Goal: Contribute content: Contribute content

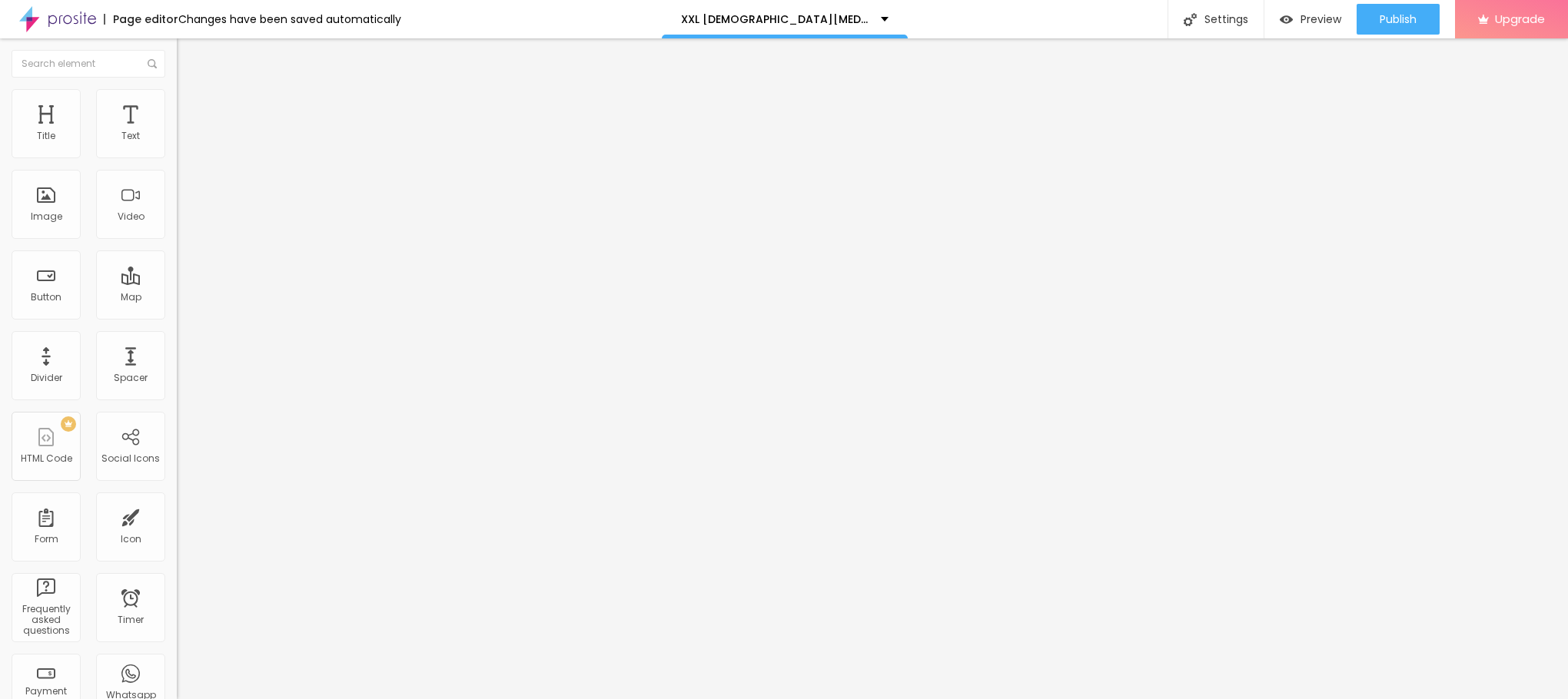
click at [177, 132] on span "Add image" at bounding box center [208, 125] width 63 height 13
click at [177, 89] on img at bounding box center [183, 96] width 14 height 14
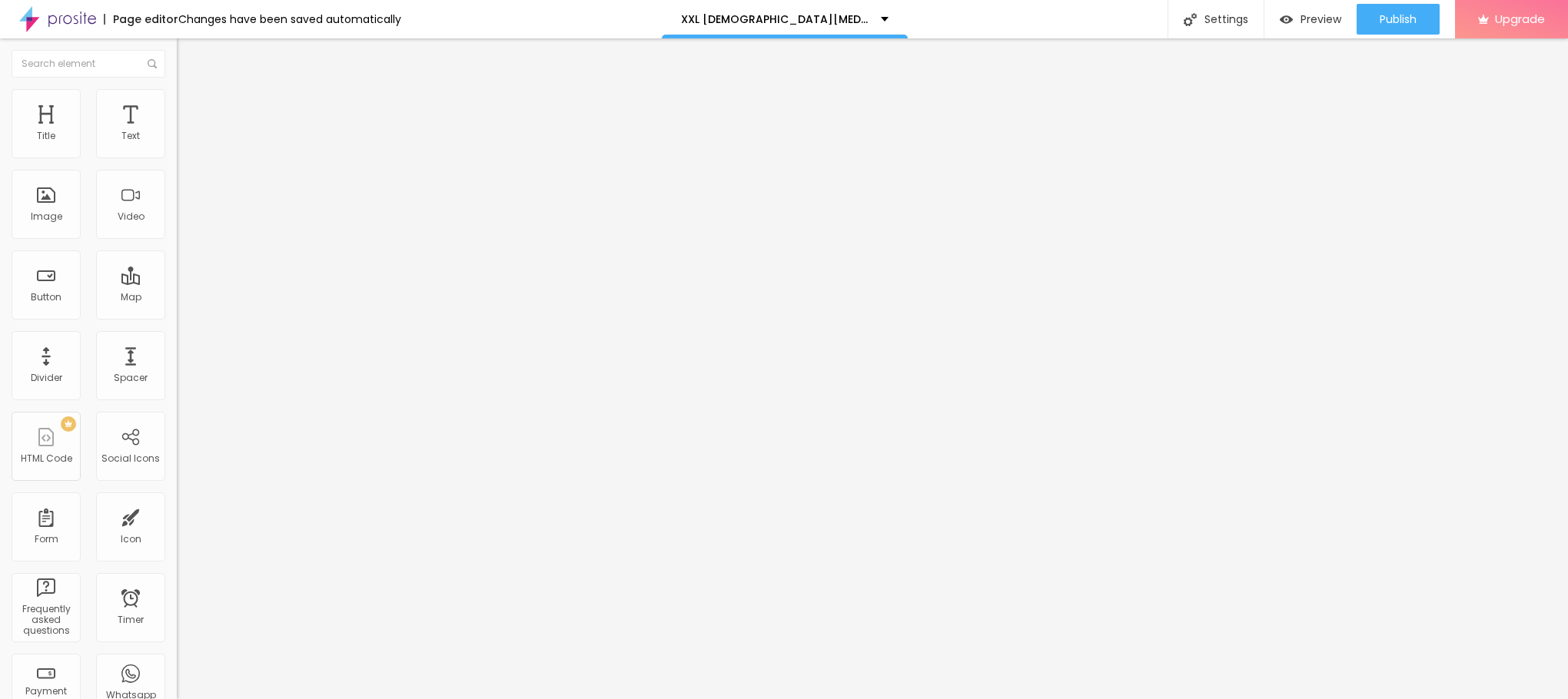
type input "95"
type input "90"
type input "85"
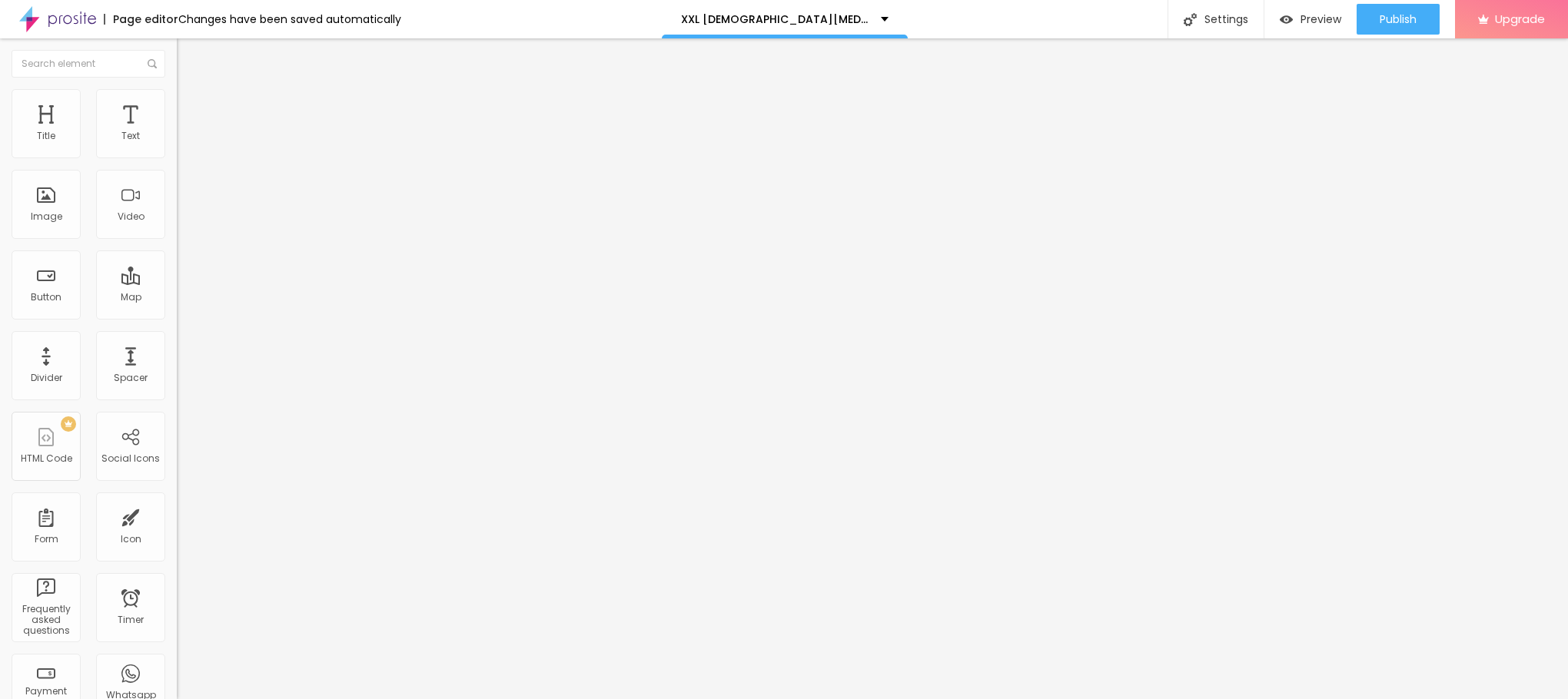
type input "85"
type input "80"
type input "75"
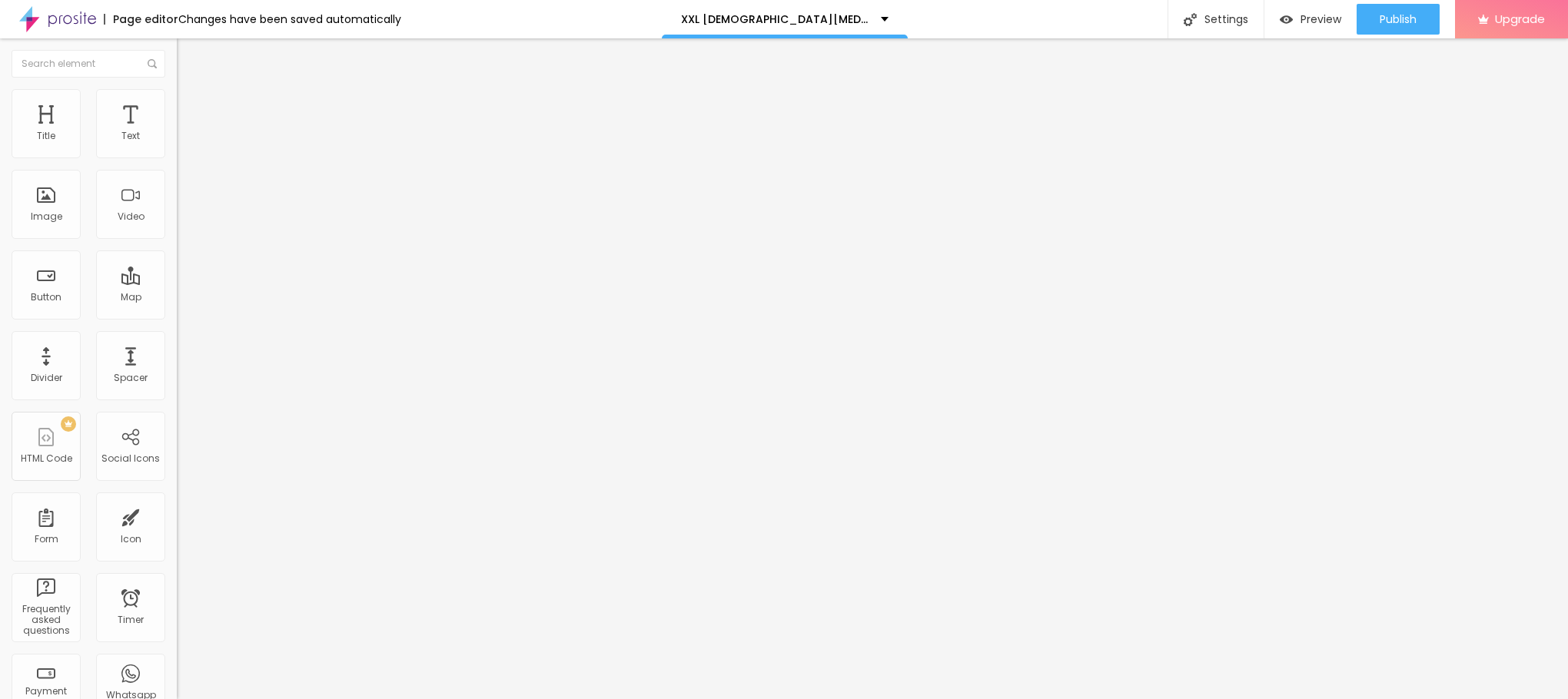
type input "70"
drag, startPoint x: 157, startPoint y: 168, endPoint x: 114, endPoint y: 168, distance: 43.0
type input "70"
click at [177, 157] on input "range" at bounding box center [226, 151] width 99 height 12
click at [177, 82] on li "Content" at bounding box center [265, 81] width 177 height 16
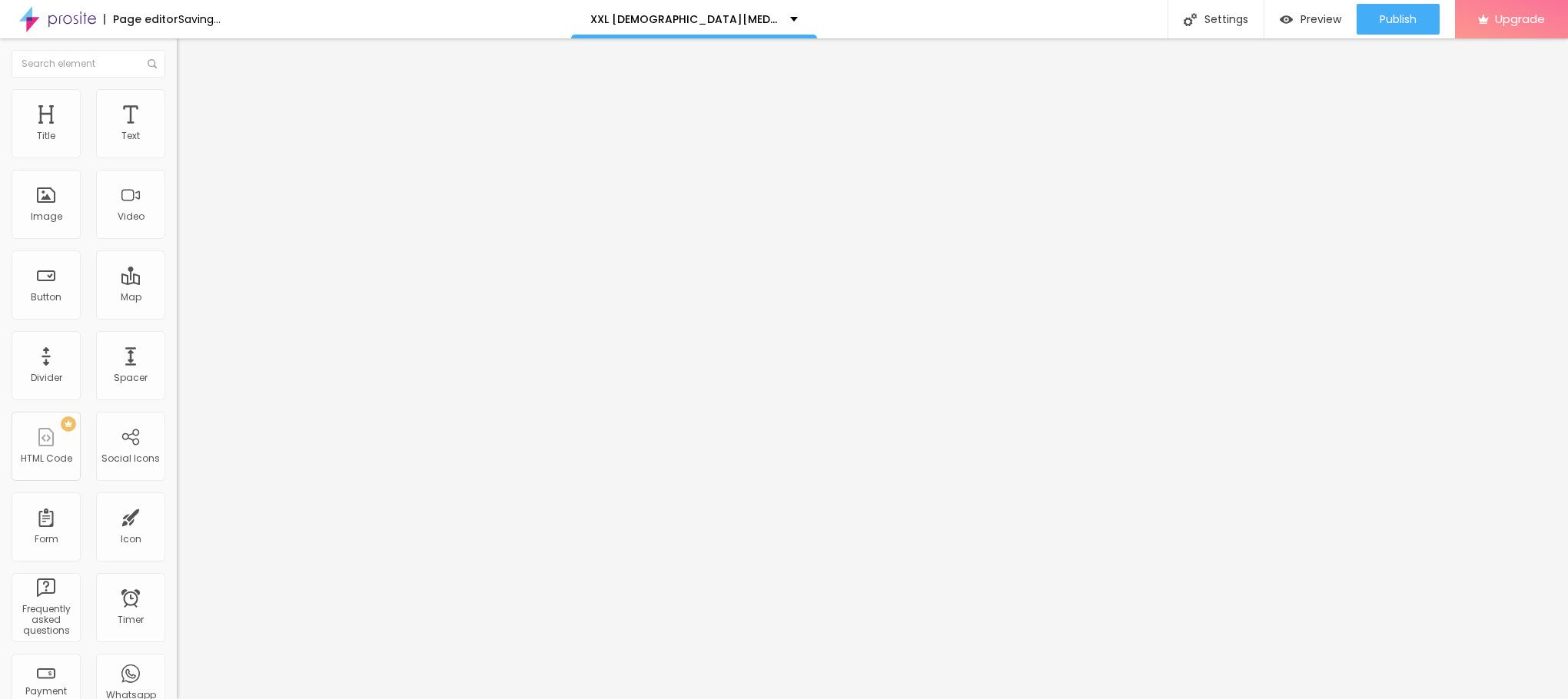
drag, startPoint x: 81, startPoint y: 409, endPoint x: 0, endPoint y: 443, distance: 87.8
click at [177, 351] on div "Change image Image description (Alt) Align Aspect Ratio Original Cinema 16:9 De…" at bounding box center [265, 235] width 177 height 231
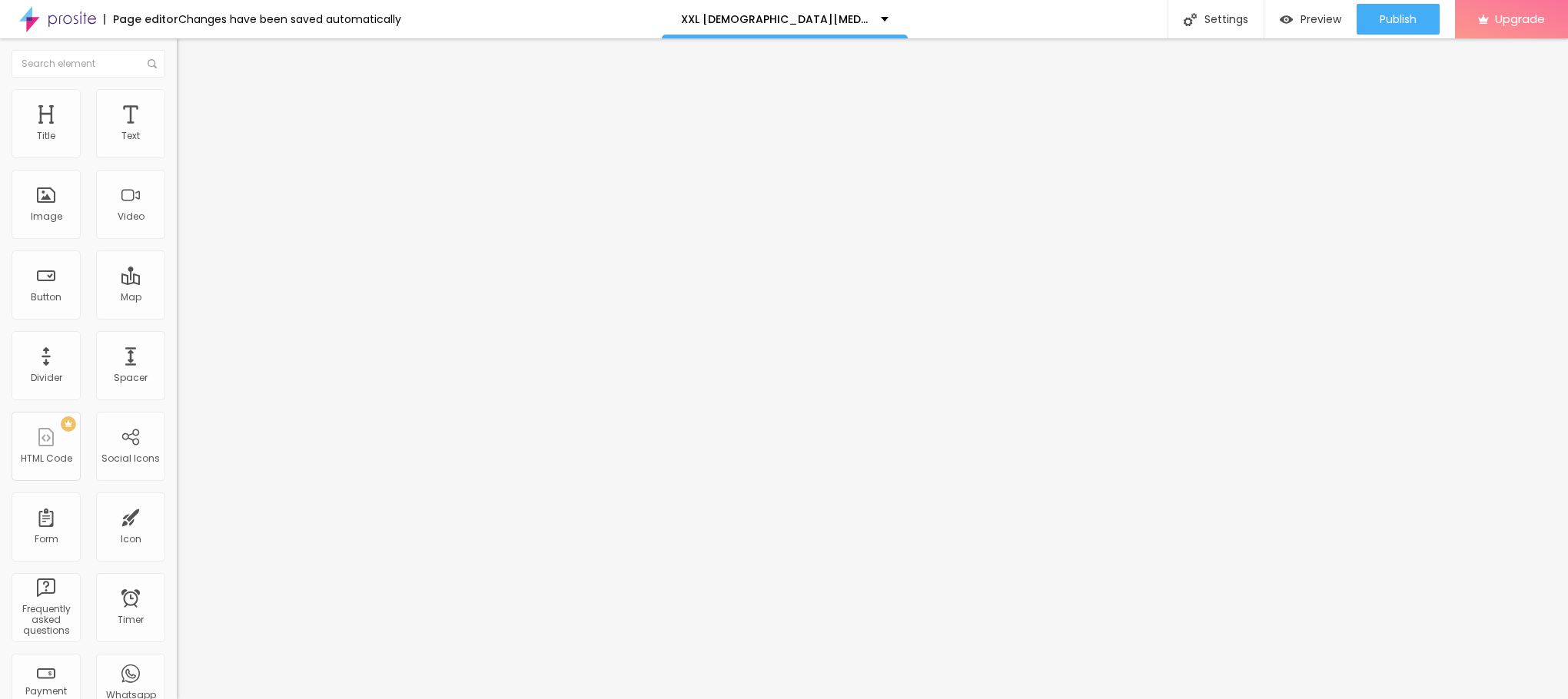
click at [177, 315] on input "text" at bounding box center [269, 307] width 185 height 16
paste input "[URL][DOMAIN_NAME]"
type input "[URL][DOMAIN_NAME]"
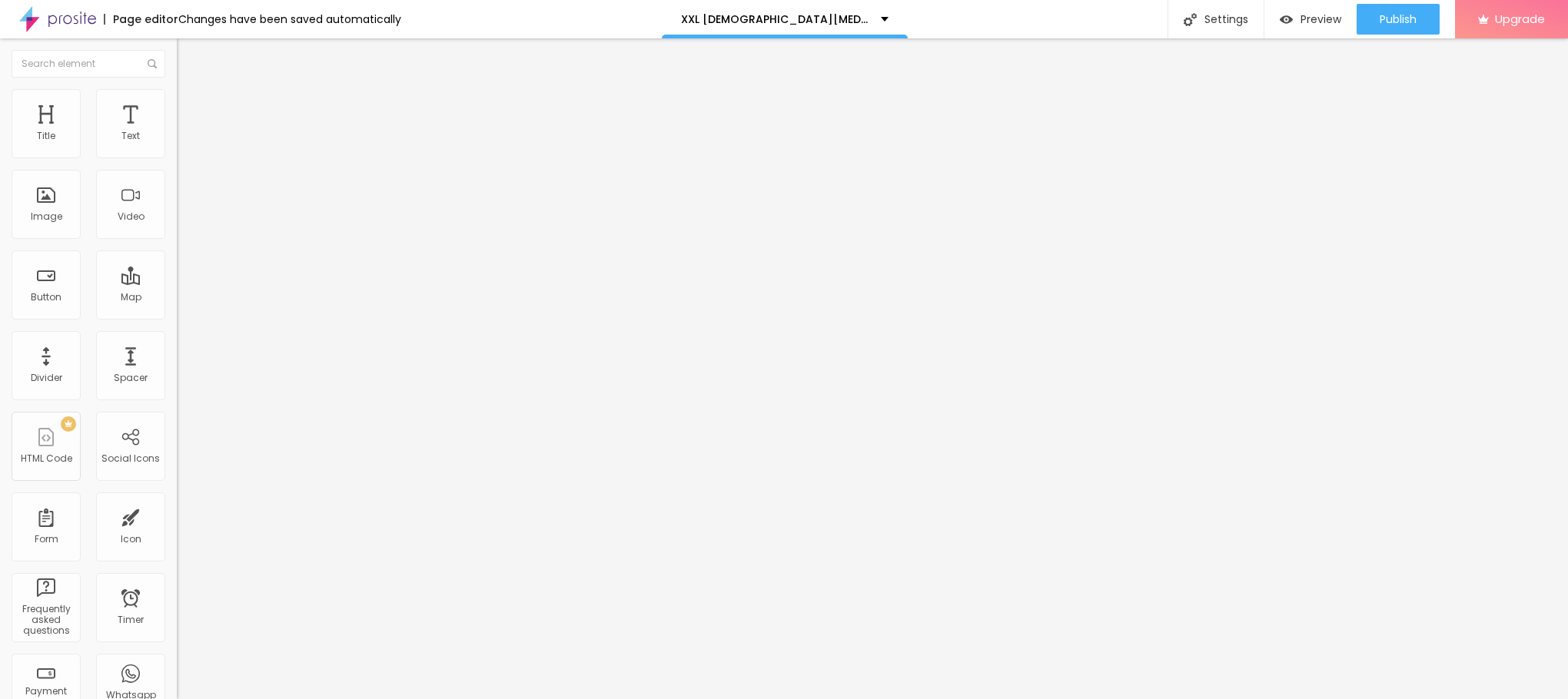
click at [177, 231] on div "Size Default Small Default Big" at bounding box center [265, 247] width 177 height 51
click at [177, 236] on span "Default" at bounding box center [193, 236] width 33 height 13
click at [177, 251] on span "Small" at bounding box center [191, 245] width 28 height 13
click at [177, 144] on input "Click me" at bounding box center [269, 137] width 185 height 16
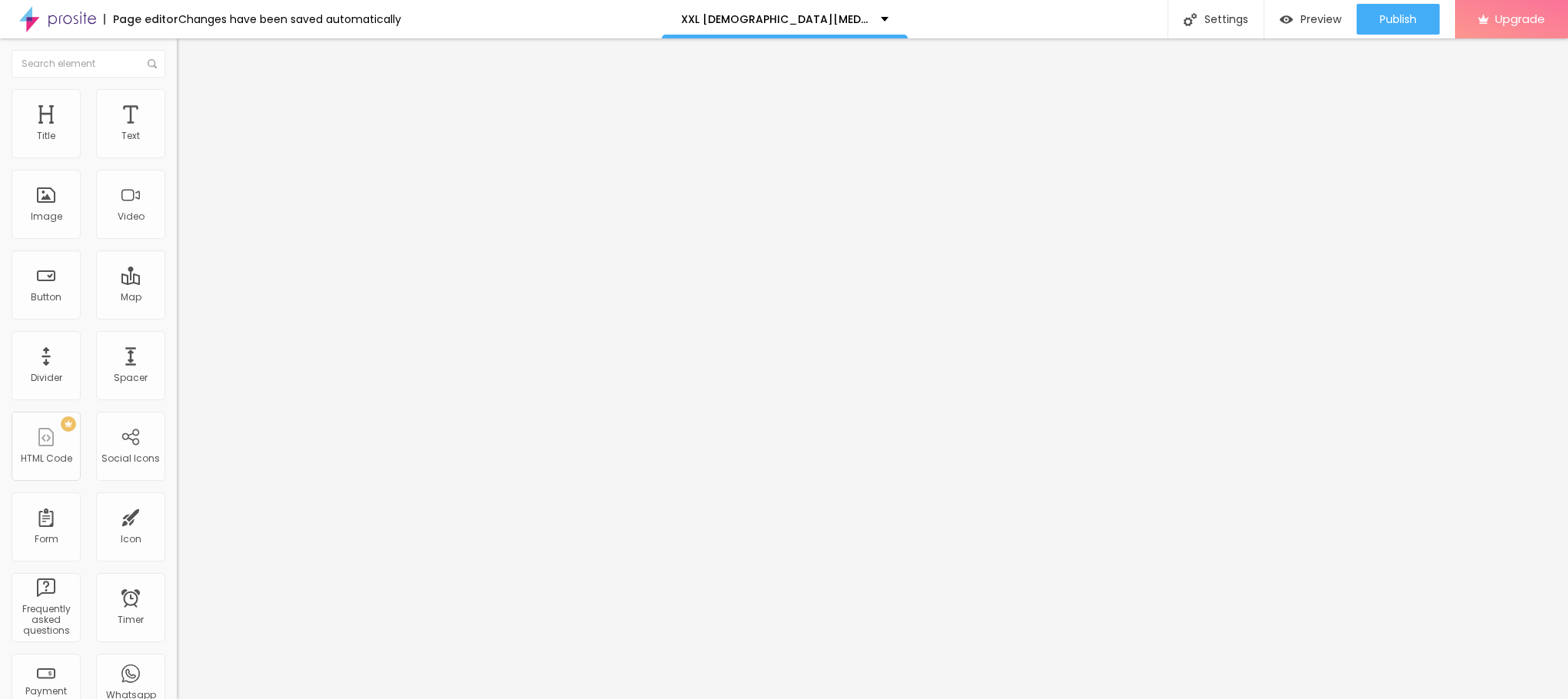
click at [177, 144] on input "Click me" at bounding box center [269, 137] width 185 height 16
paste input "😍👇SHOP NOW😍👇"
type input "😍👇SHOP NOW😍👇"
drag, startPoint x: 78, startPoint y: 325, endPoint x: 0, endPoint y: 325, distance: 78.0
click at [177, 325] on div "Text 😍👇SHOP NOW😍👇 Align Size Small Small Default Big Link URL https:// Open in …" at bounding box center [265, 231] width 177 height 223
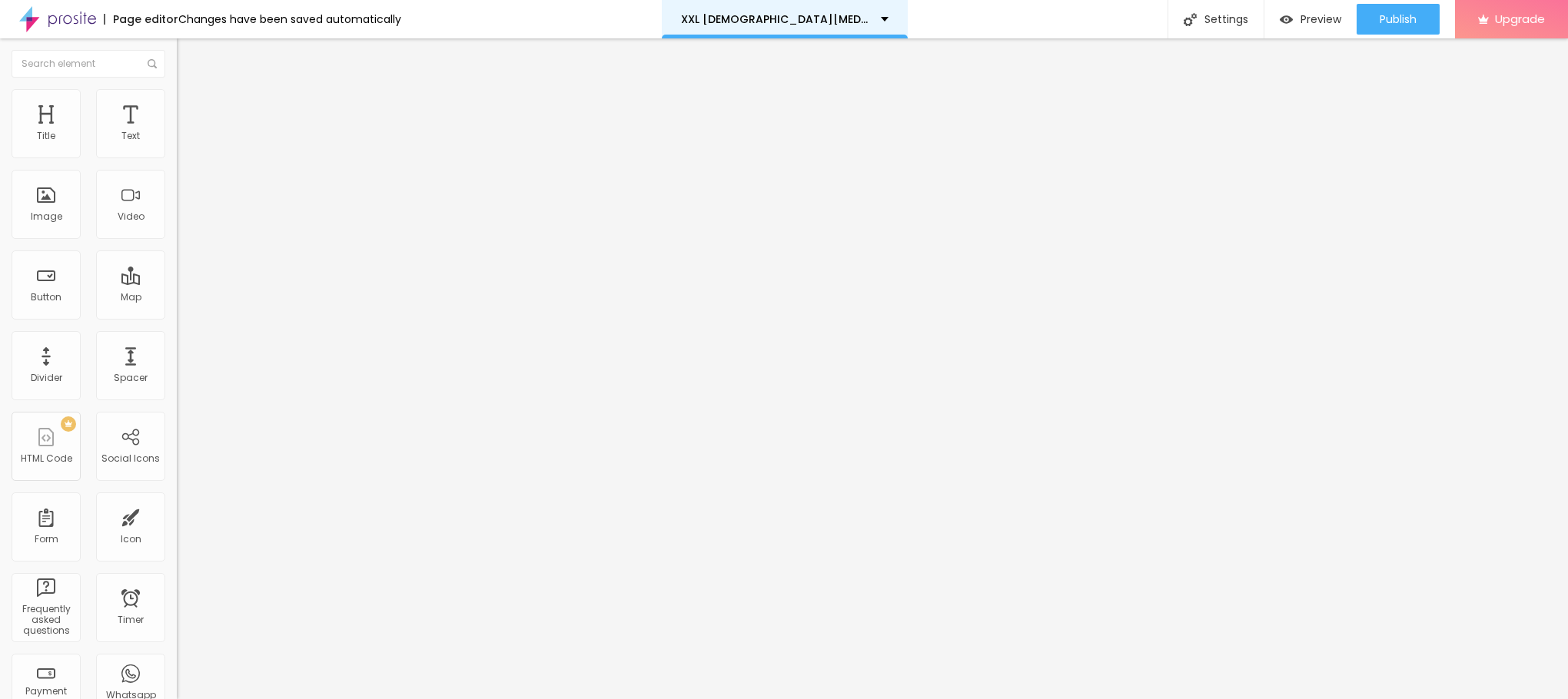
paste input "[DOMAIN_NAME][URL]"
type input "[URL][DOMAIN_NAME]"
click at [183, 223] on icon "button" at bounding box center [187, 218] width 9 height 9
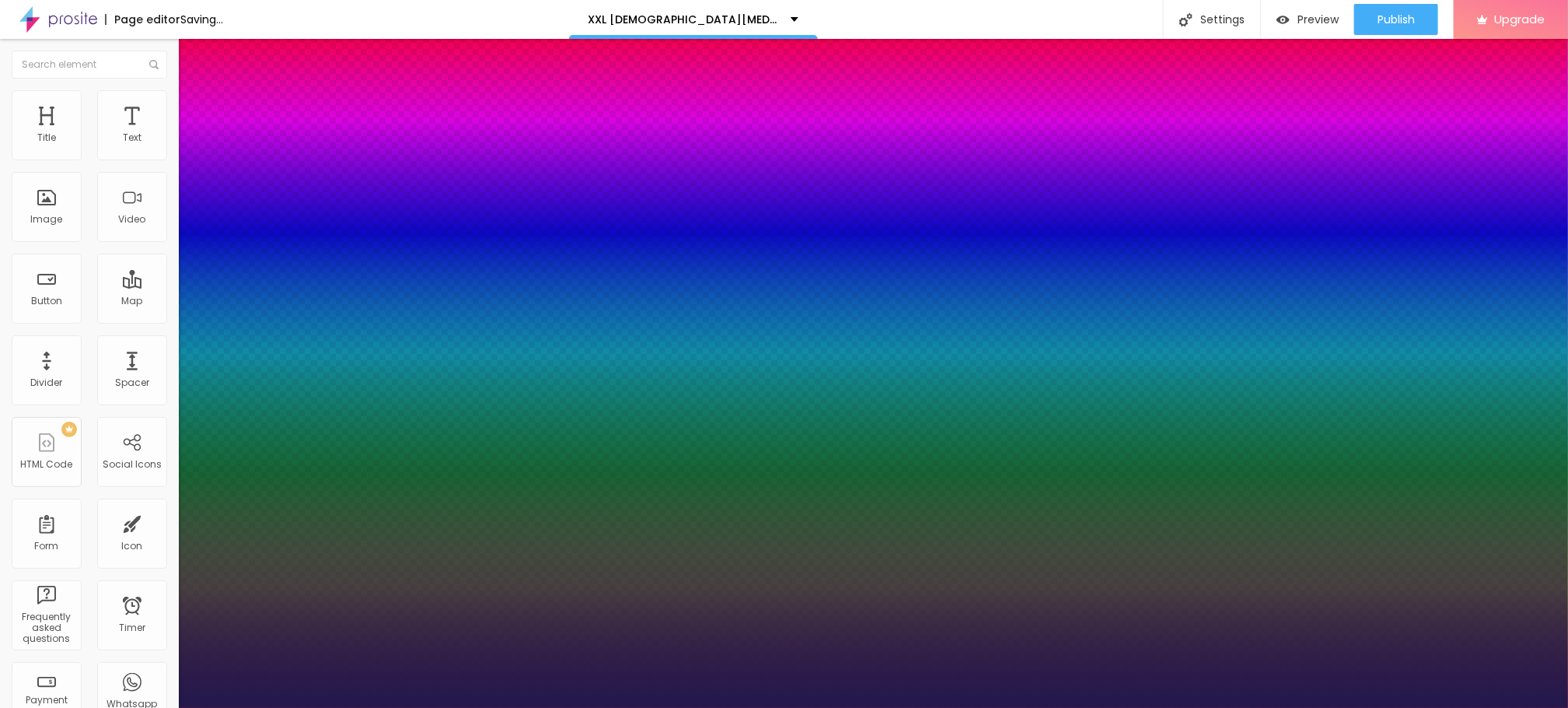
type input "1"
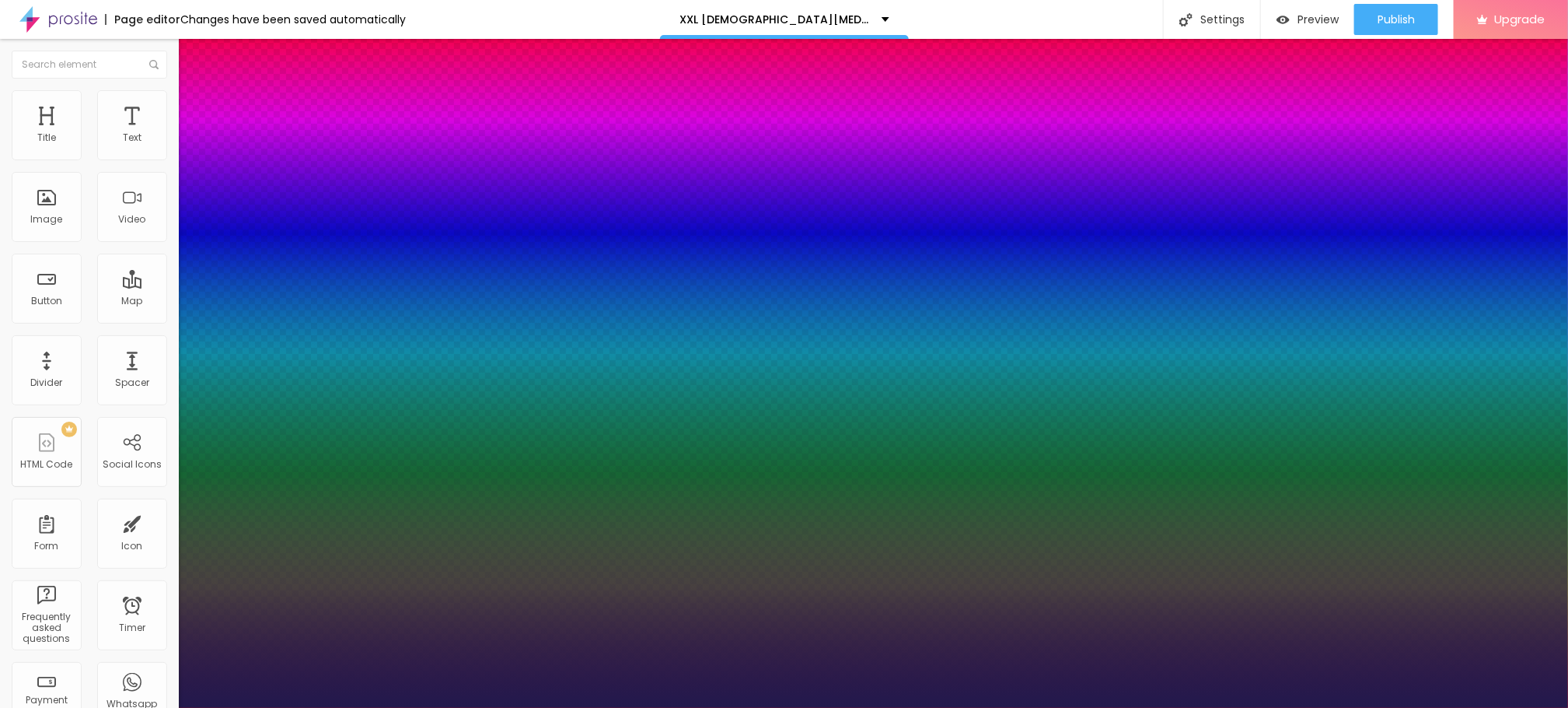
type input "25"
type input "1"
type input "28"
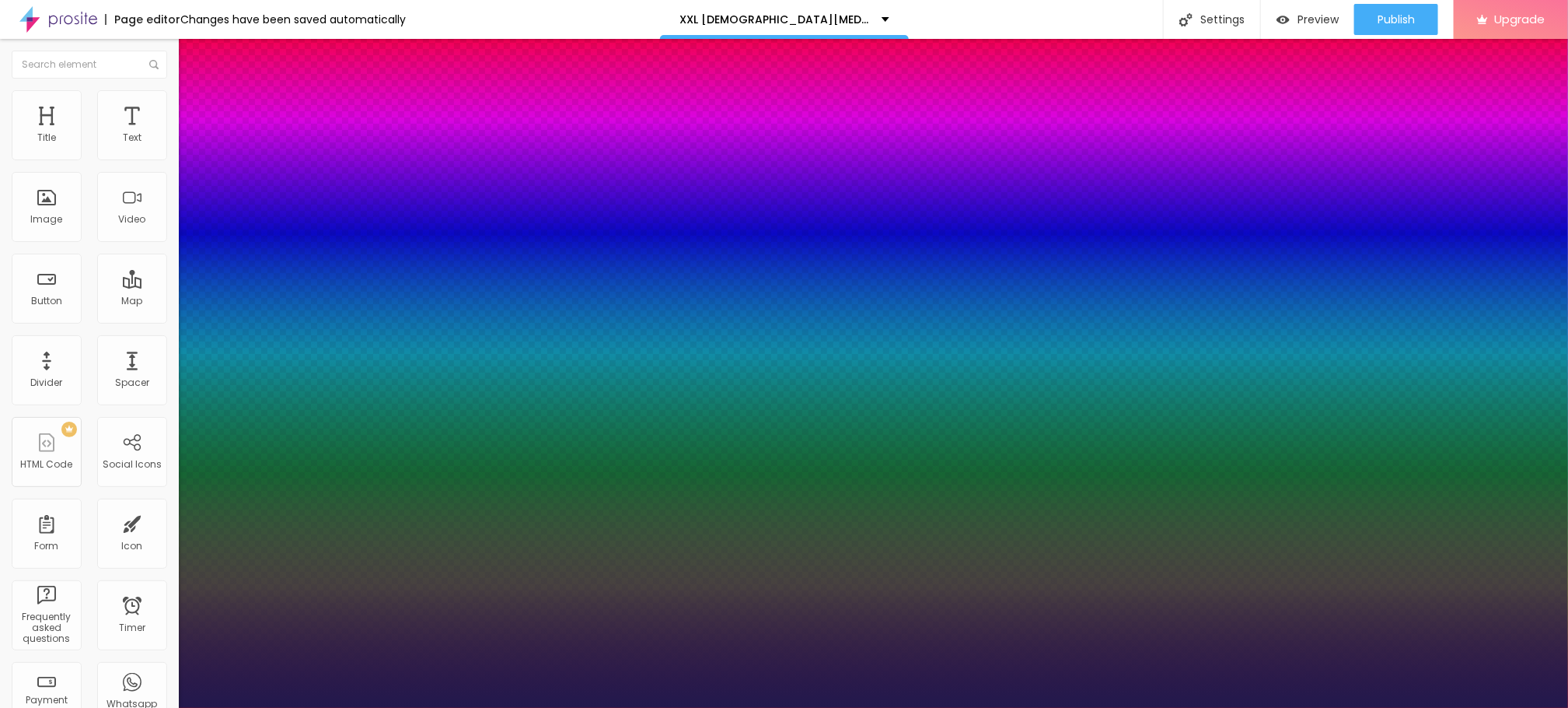
type input "1"
type input "32"
type input "1"
type input "36"
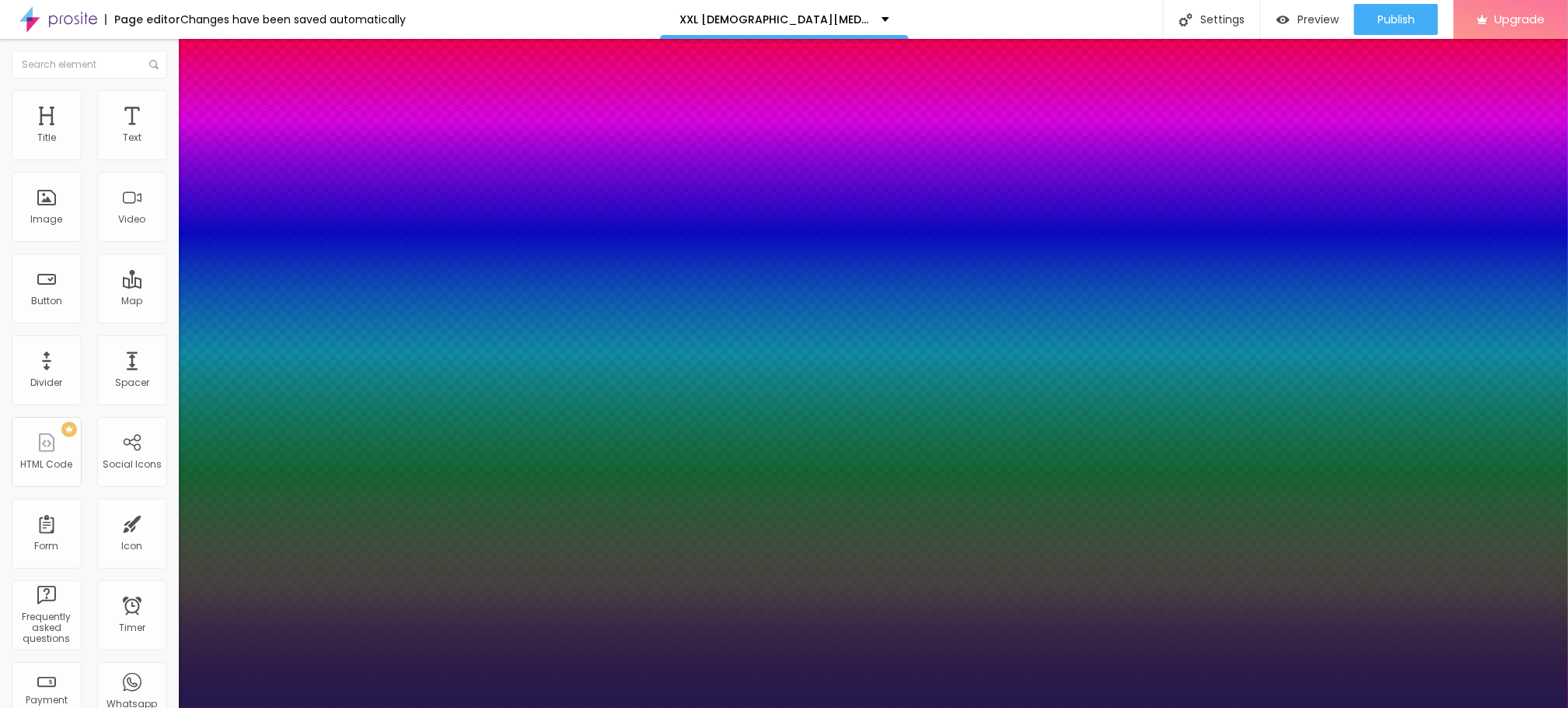
type input "36"
type input "1"
type input "39"
type input "1"
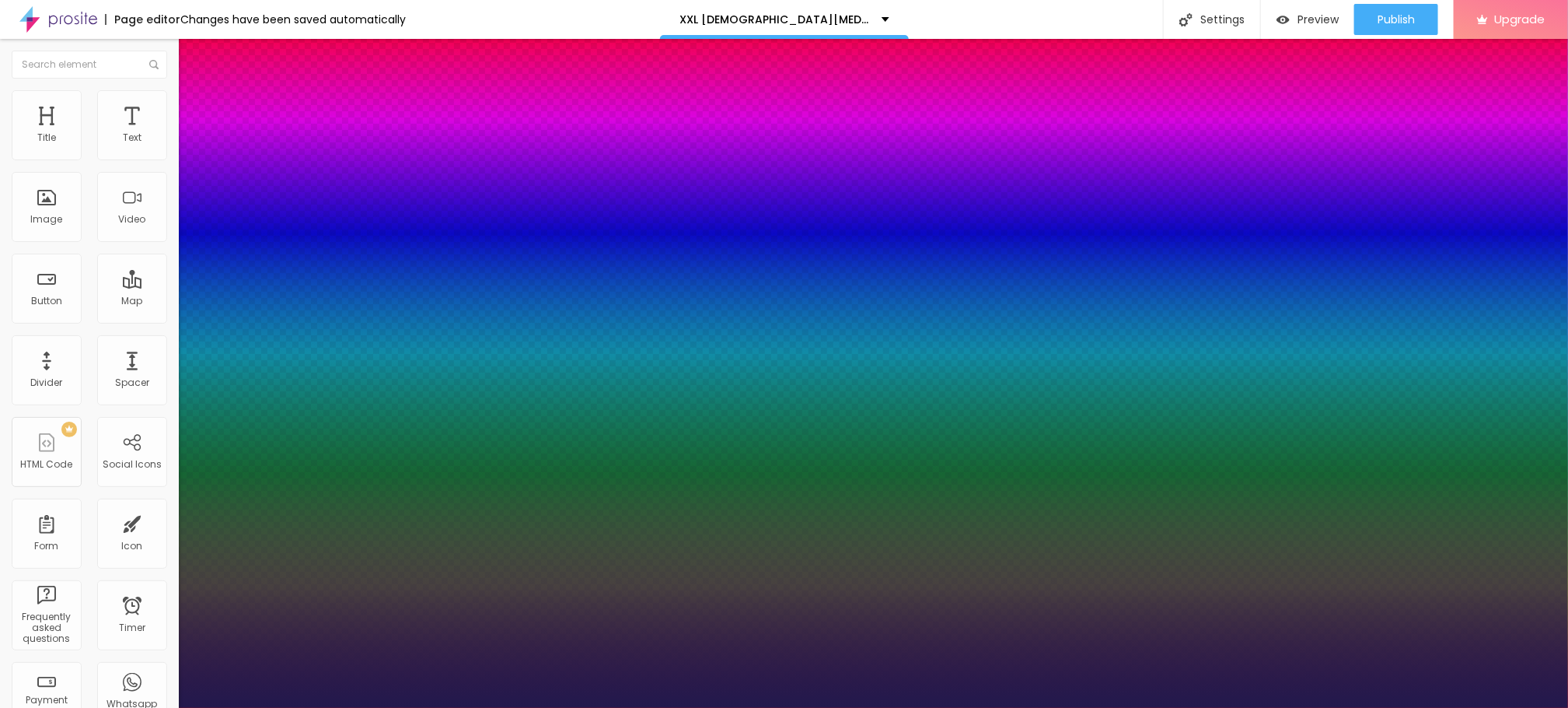
type input "40"
type input "1"
type input "41"
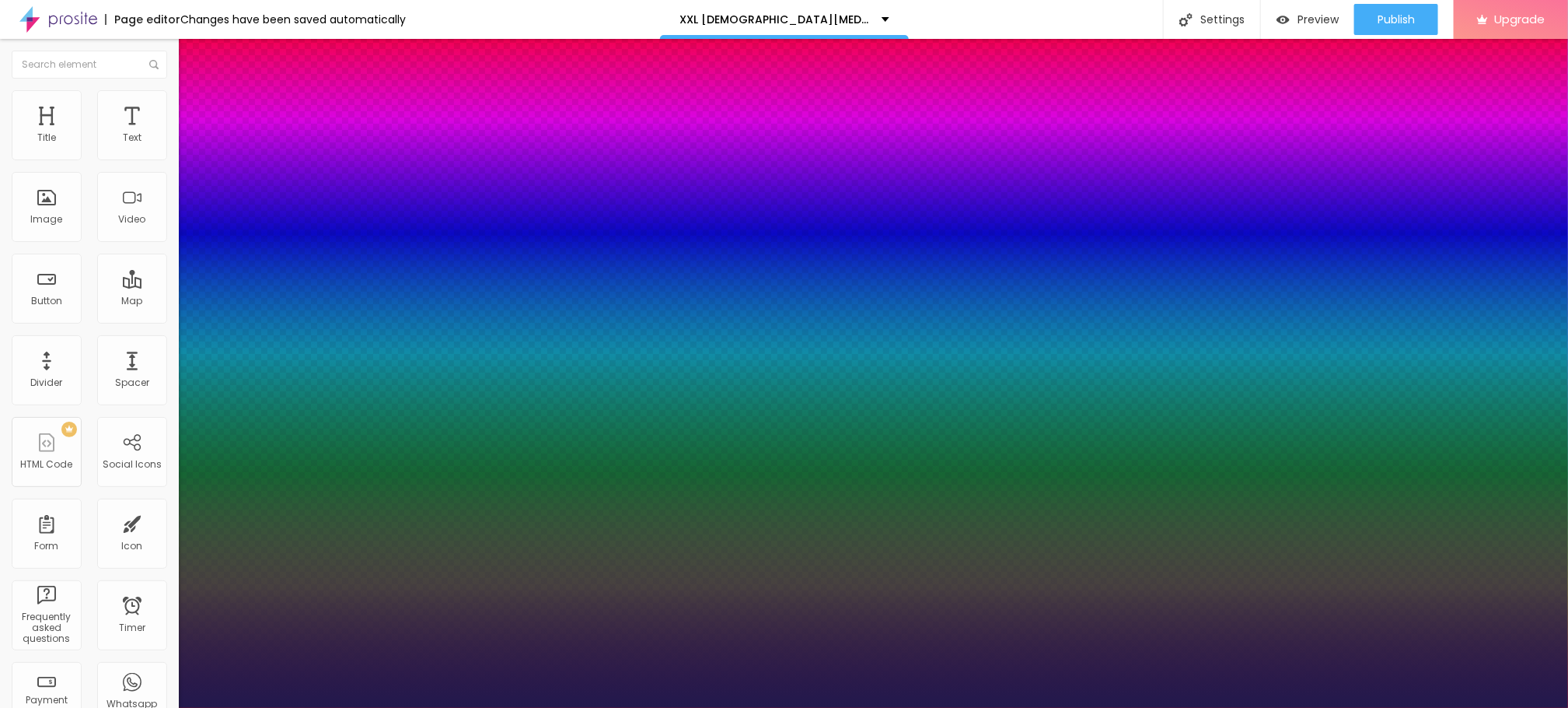
type input "1"
type input "44"
type input "1"
type input "45"
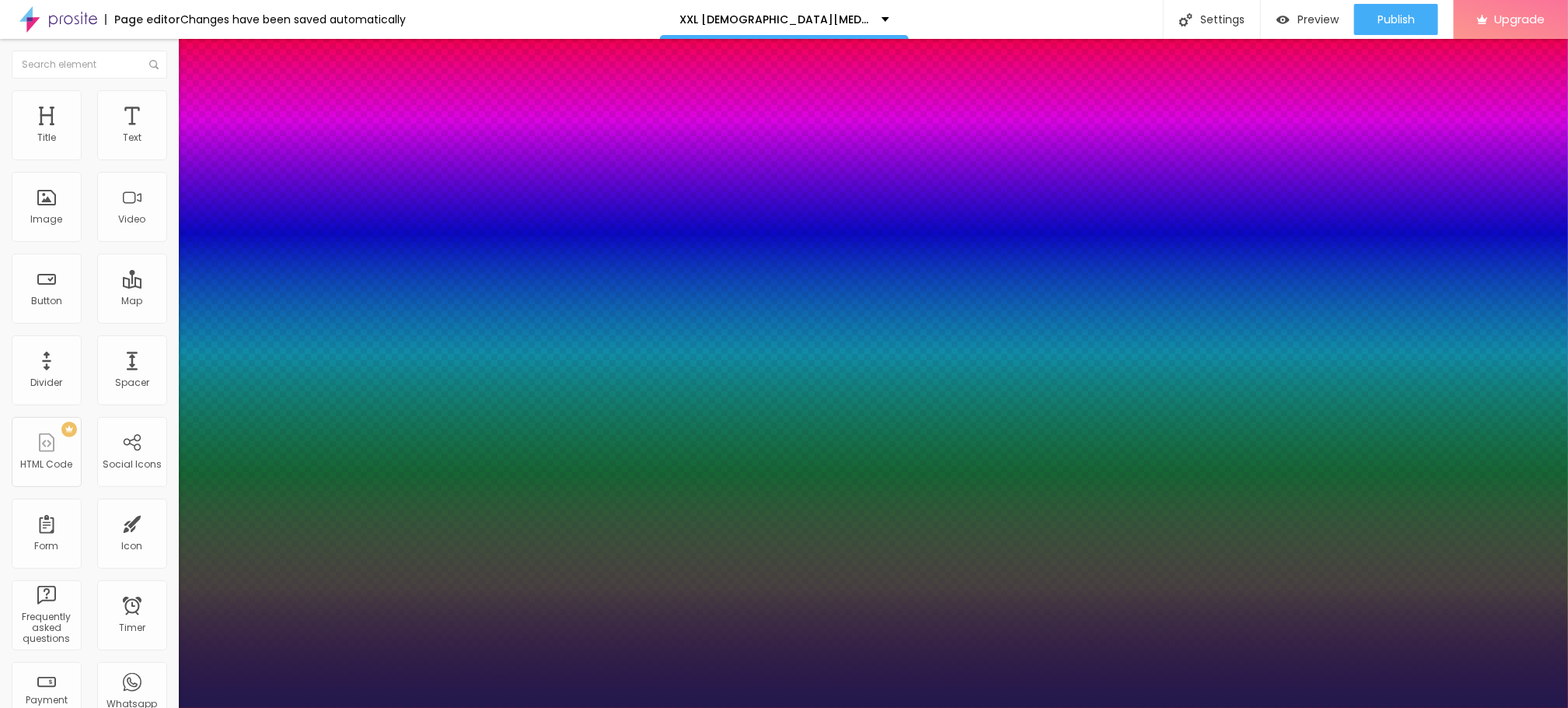
type input "45"
type input "1"
type input "46"
type input "1"
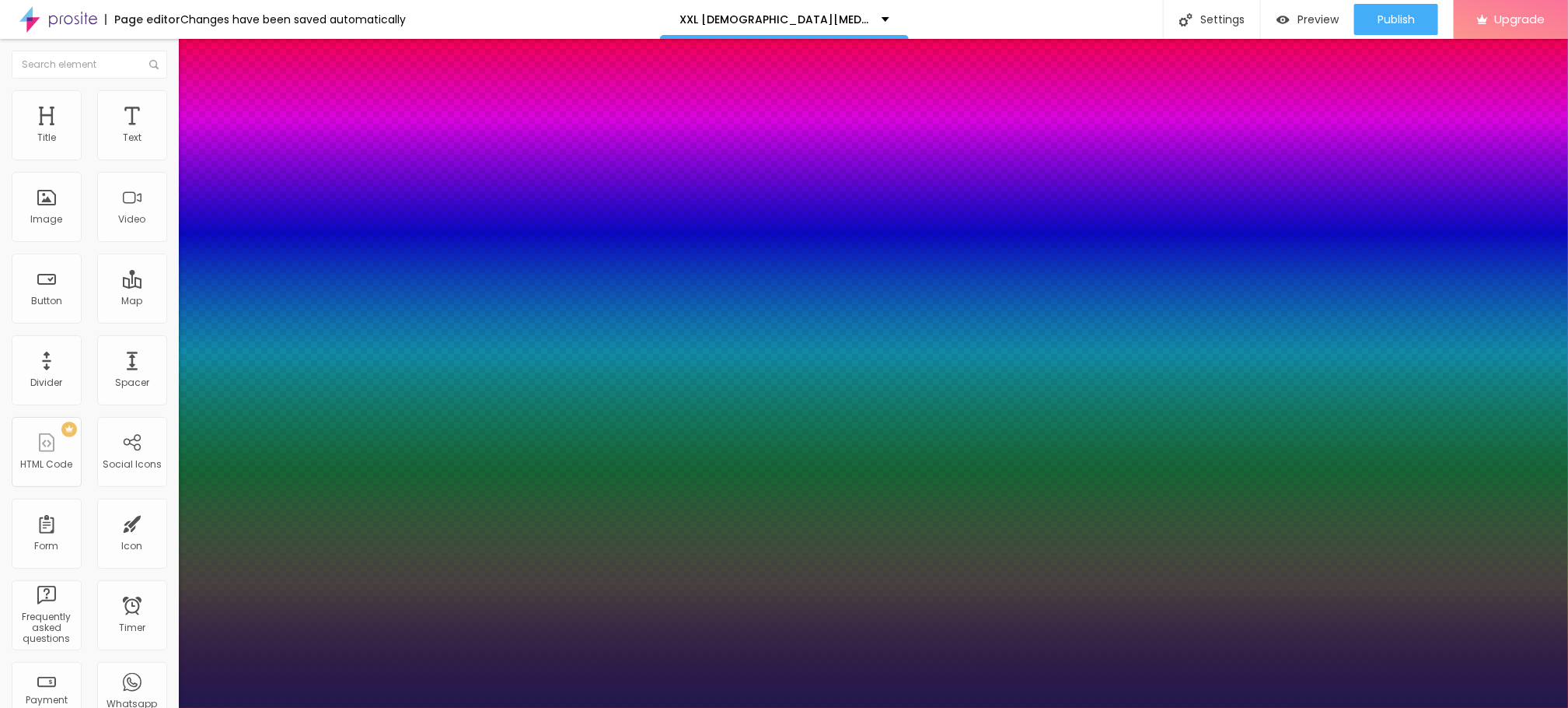
type input "47"
type input "1"
type input "46"
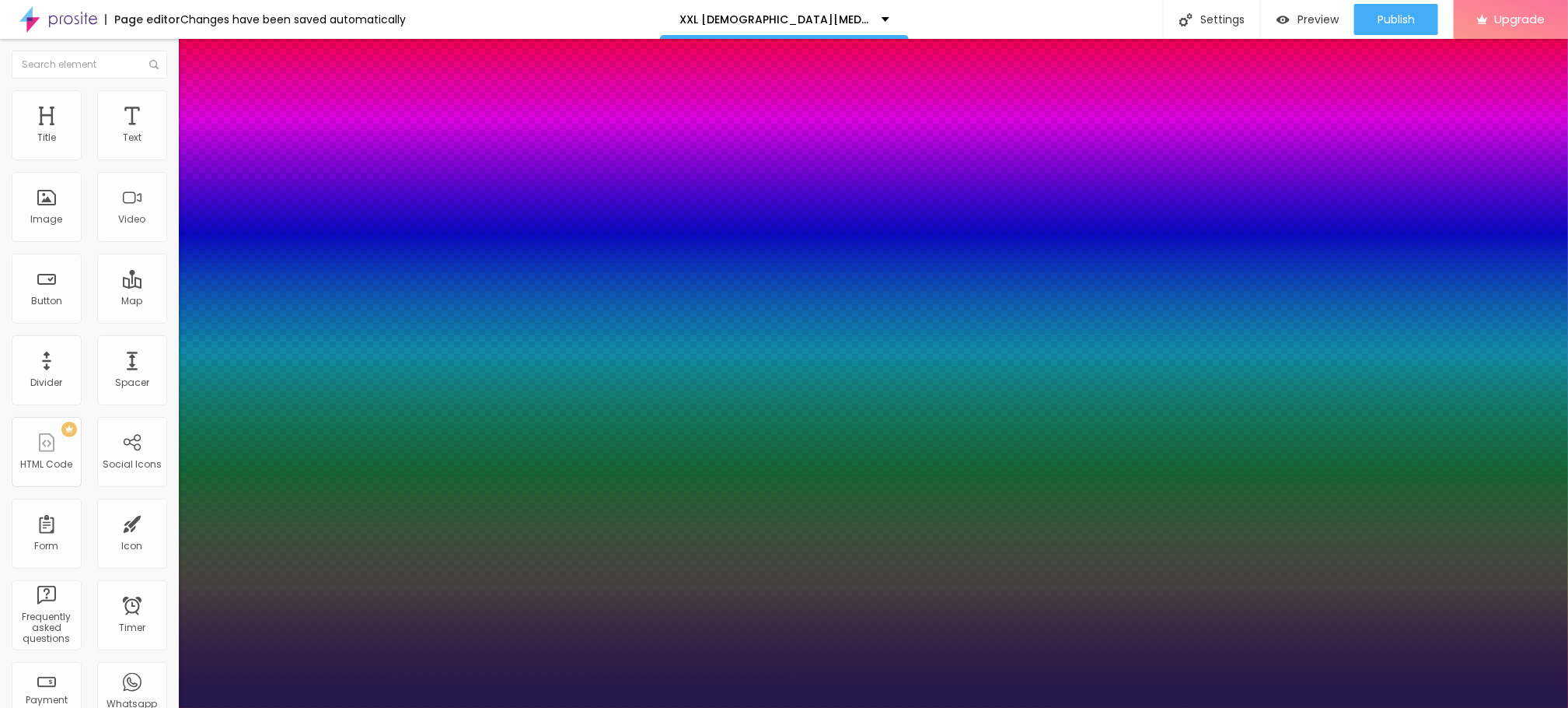
type input "1"
type input "45"
type input "1"
drag, startPoint x: 208, startPoint y: 441, endPoint x: 245, endPoint y: 441, distance: 37.0
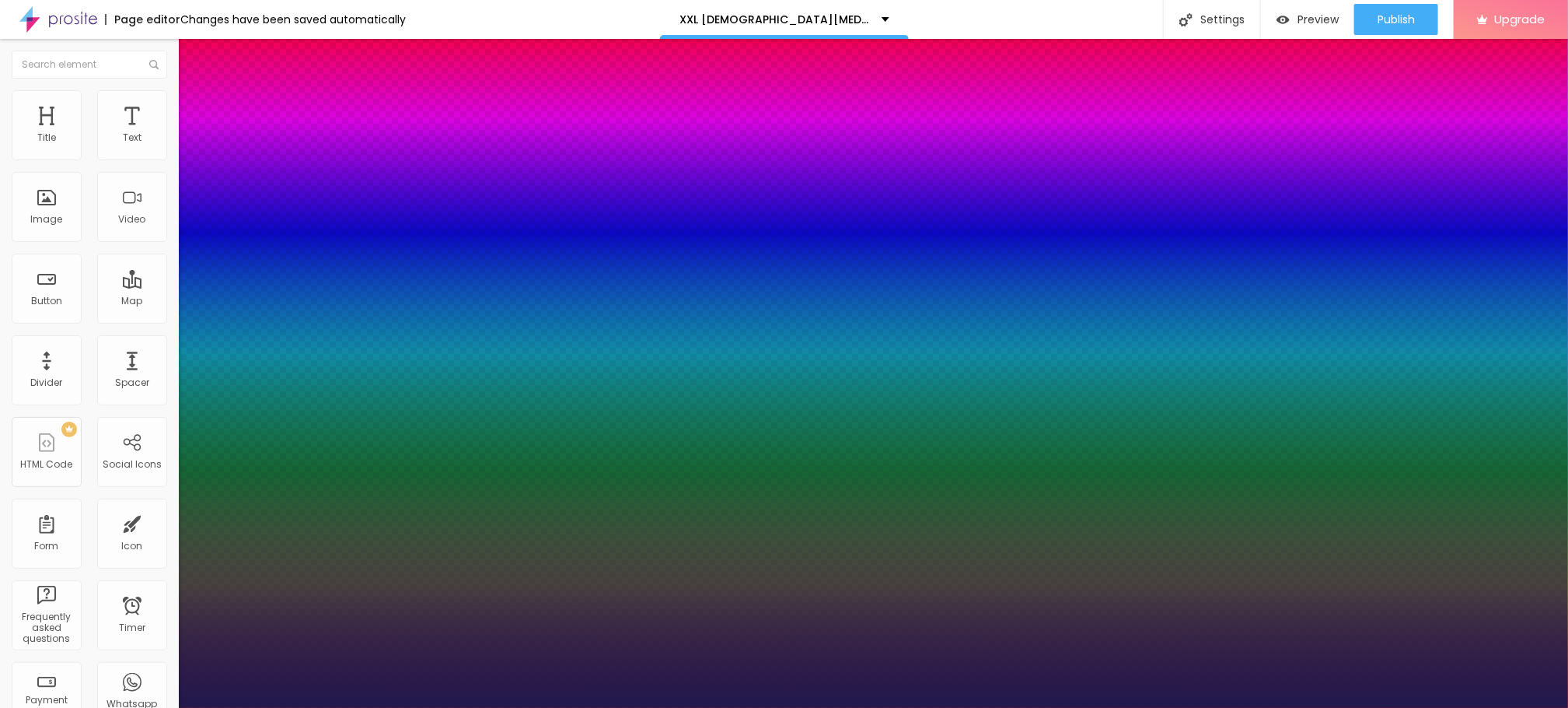
type input "45"
type input "1"
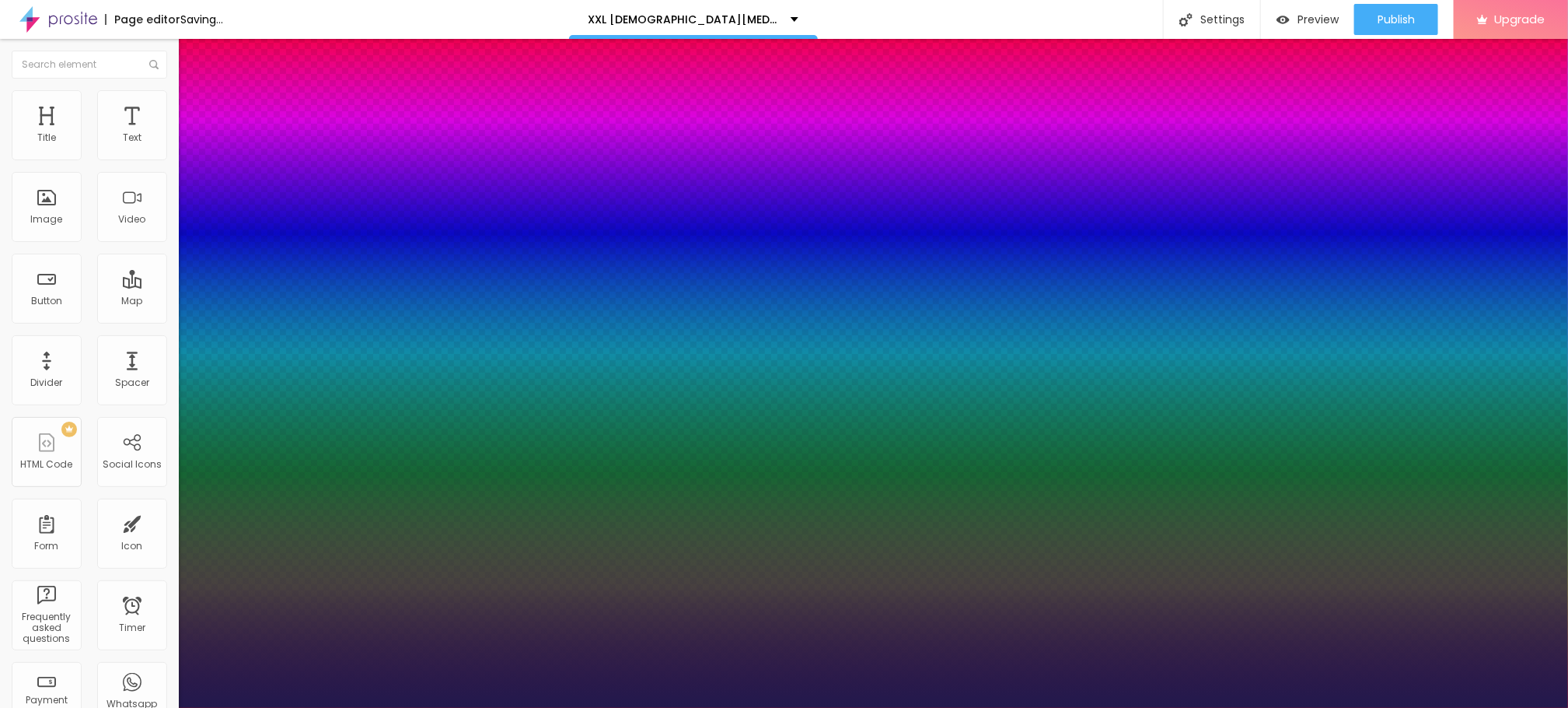
click at [698, 707] on div at bounding box center [784, 708] width 1568 height 0
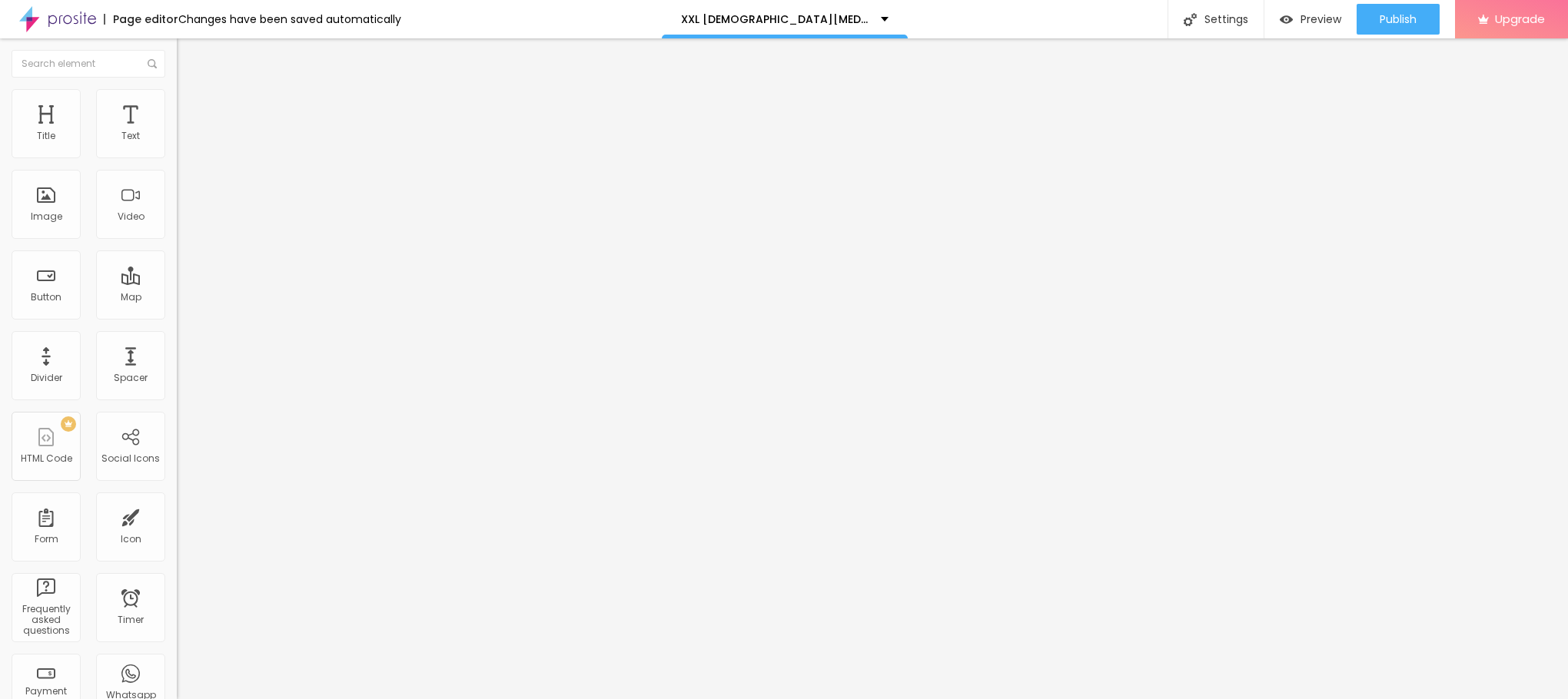
click at [185, 141] on icon "button" at bounding box center [187, 138] width 6 height 6
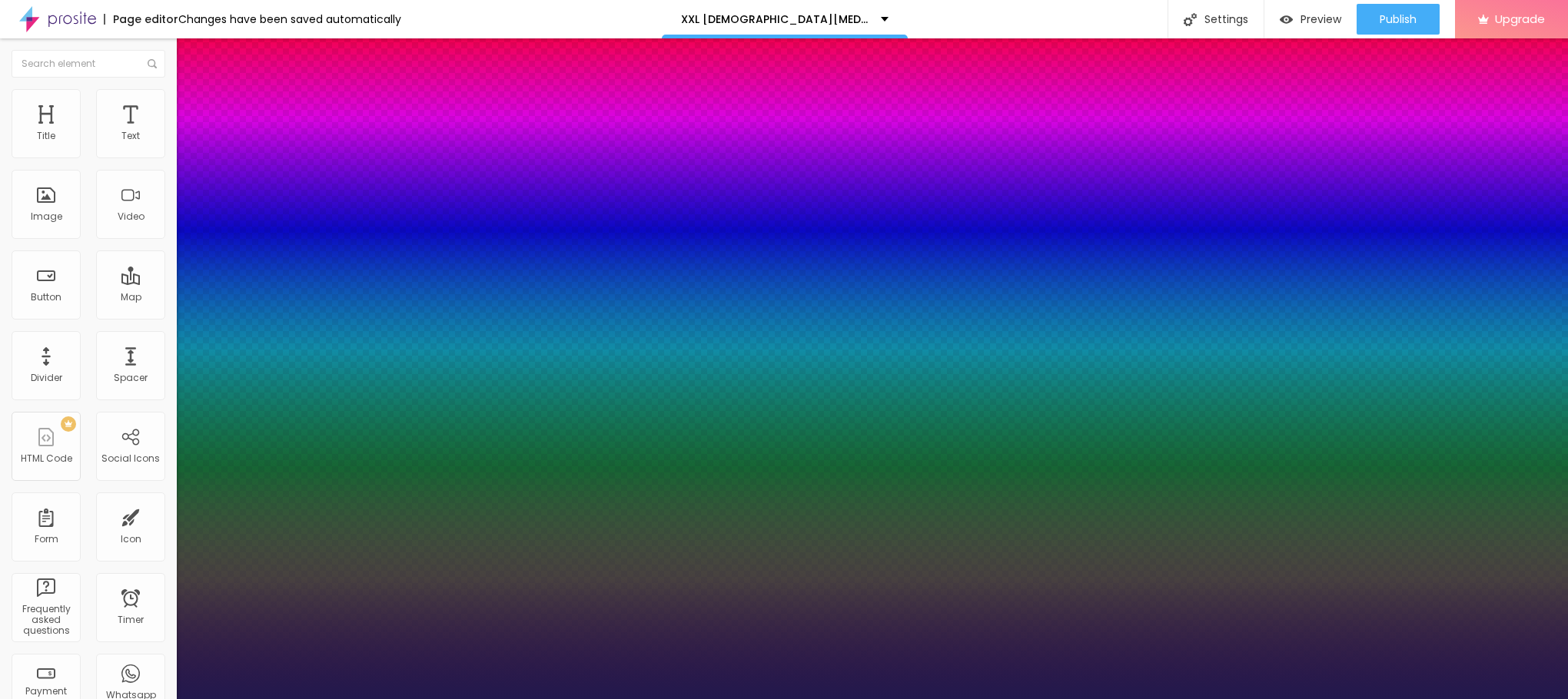
type input "1"
type input "17"
type input "1"
type input "19"
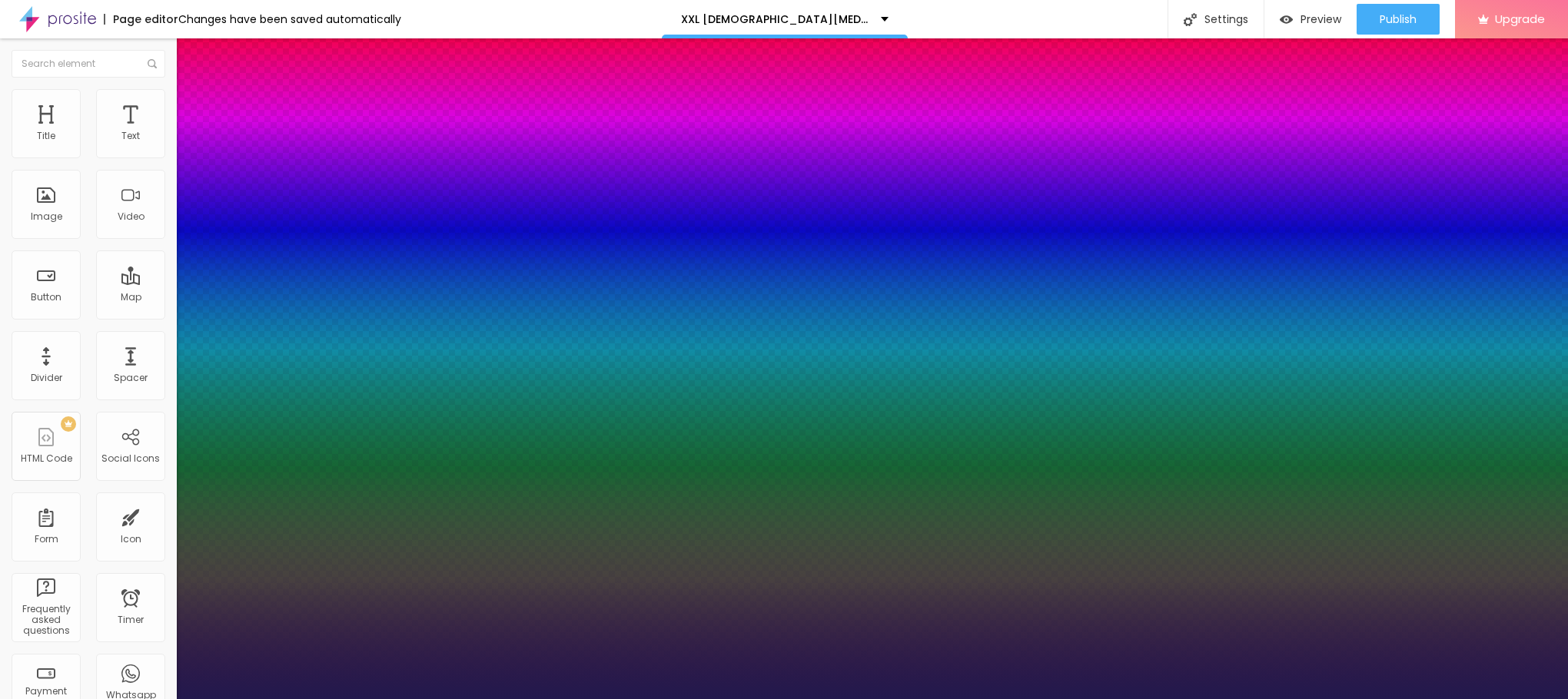
type input "19"
type input "1"
type input "20"
type input "1"
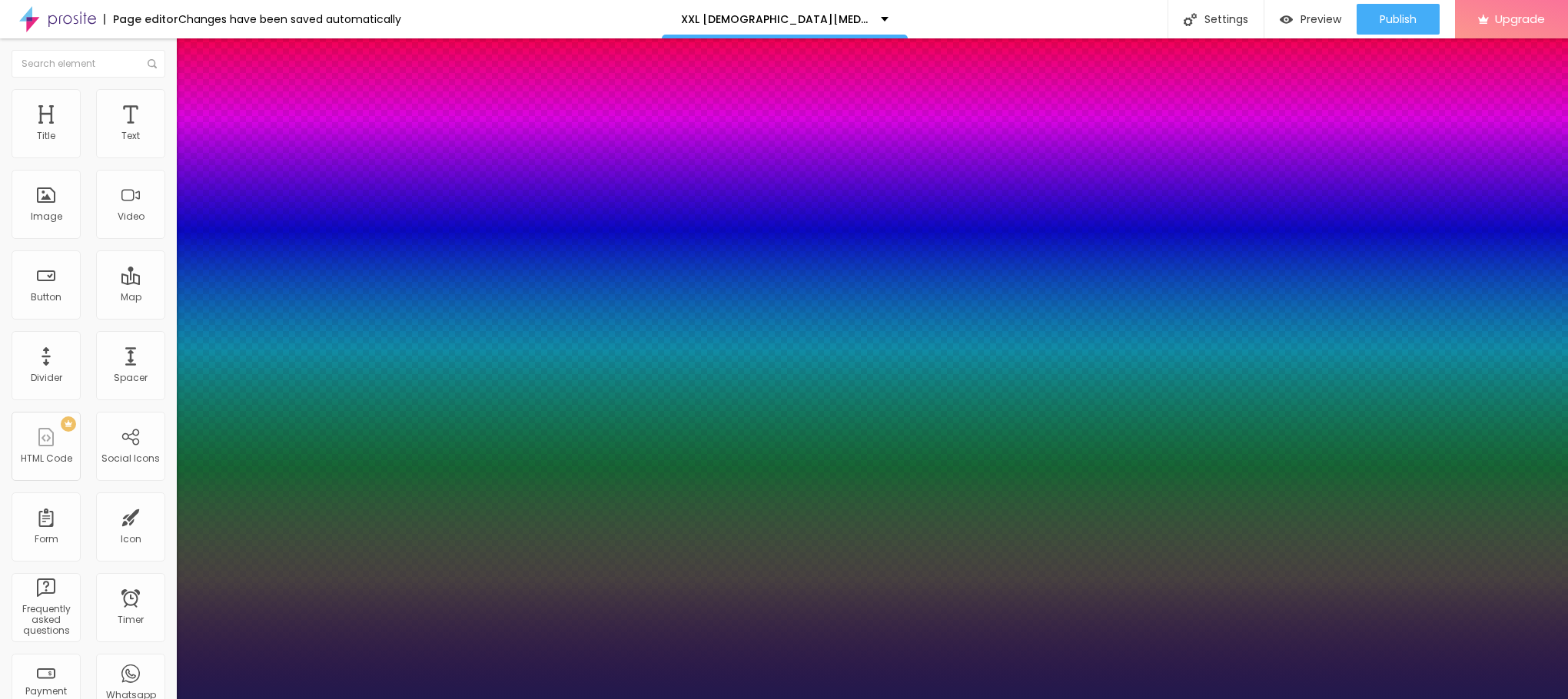
type input "21"
type input "1"
type input "30"
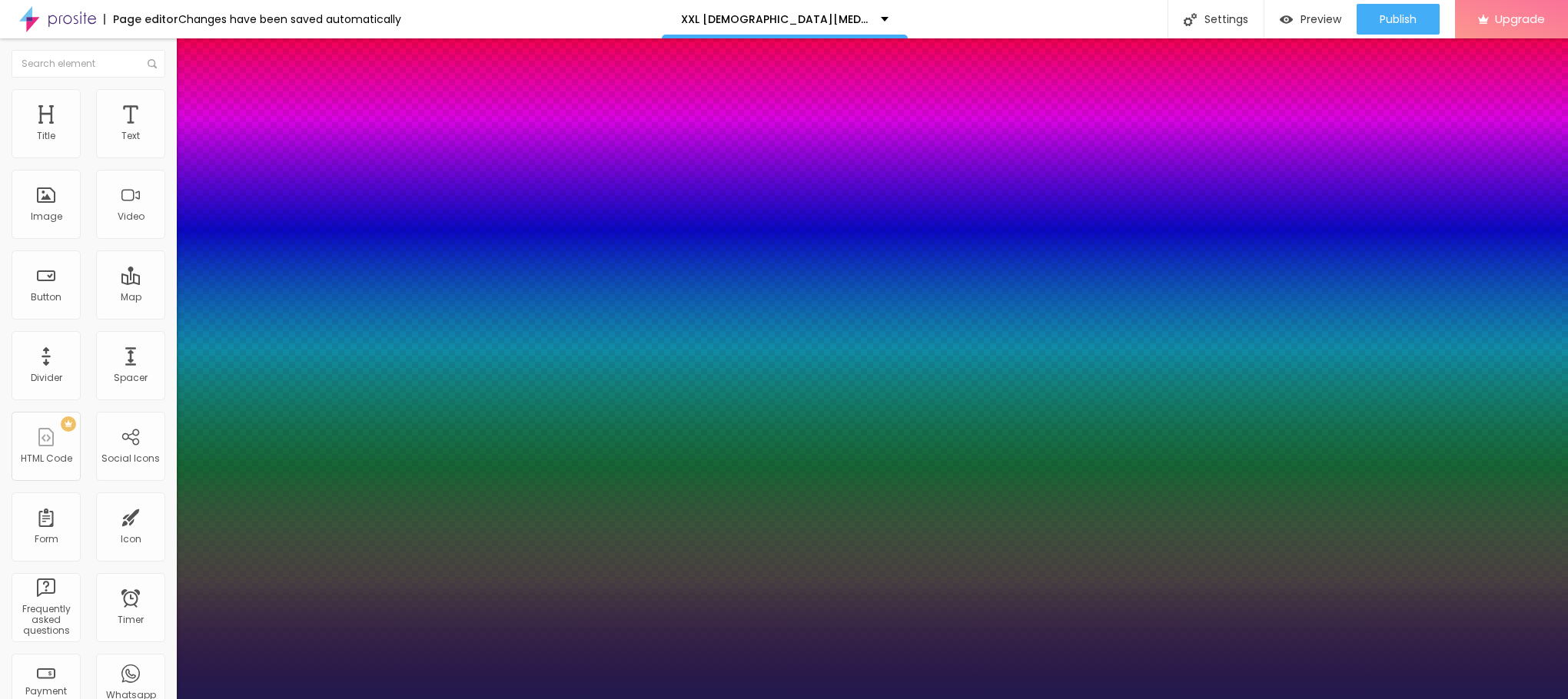
type input "30"
type input "1"
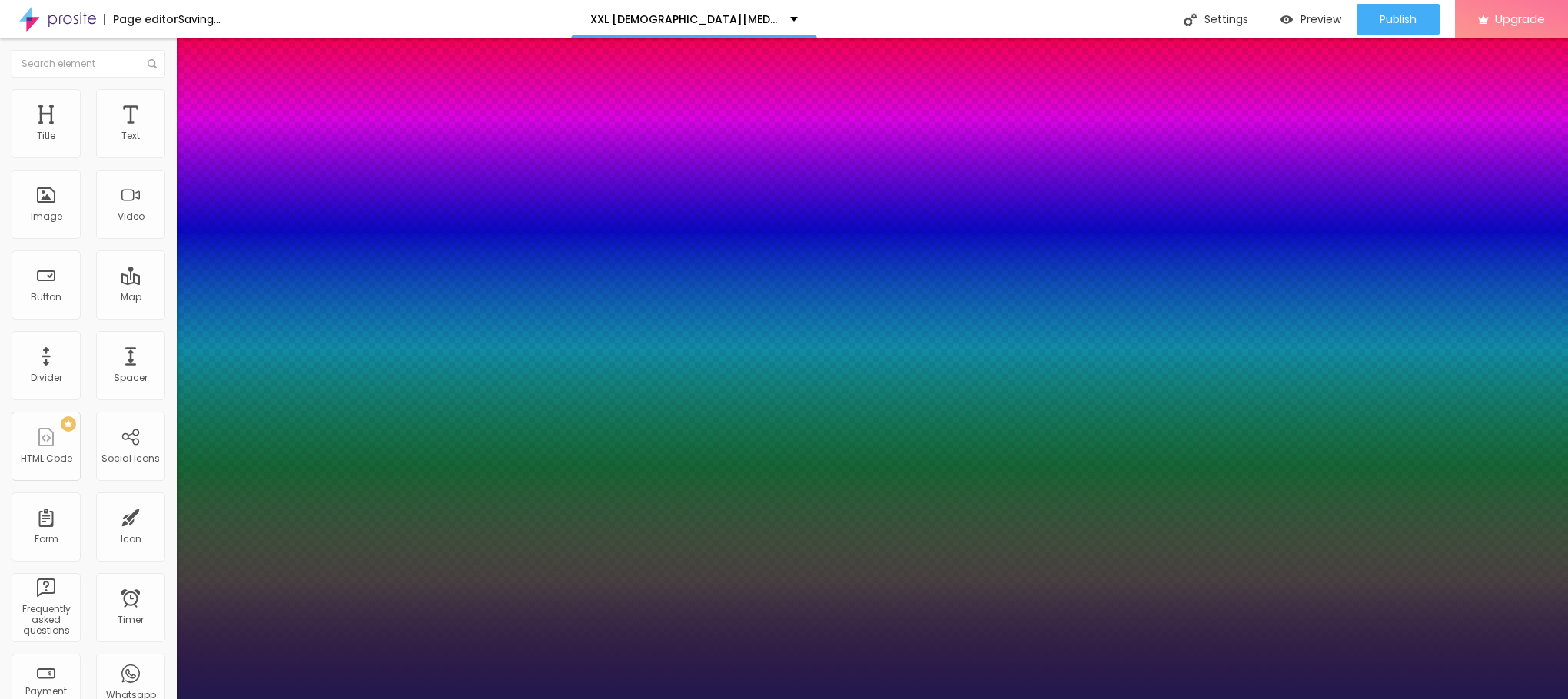
drag, startPoint x: 217, startPoint y: 260, endPoint x: 224, endPoint y: 261, distance: 7.1
type input "30"
type input "1"
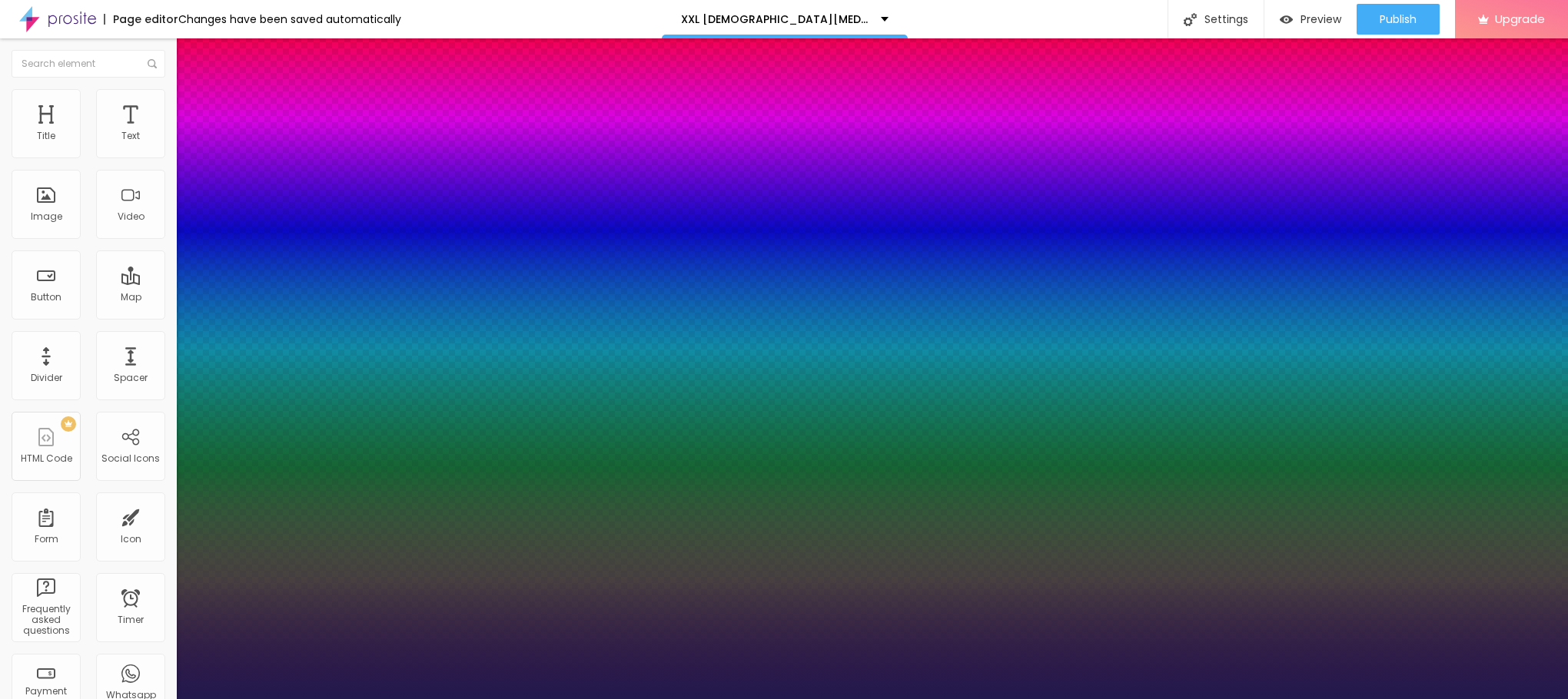
type input "27"
type input "1"
type input "26"
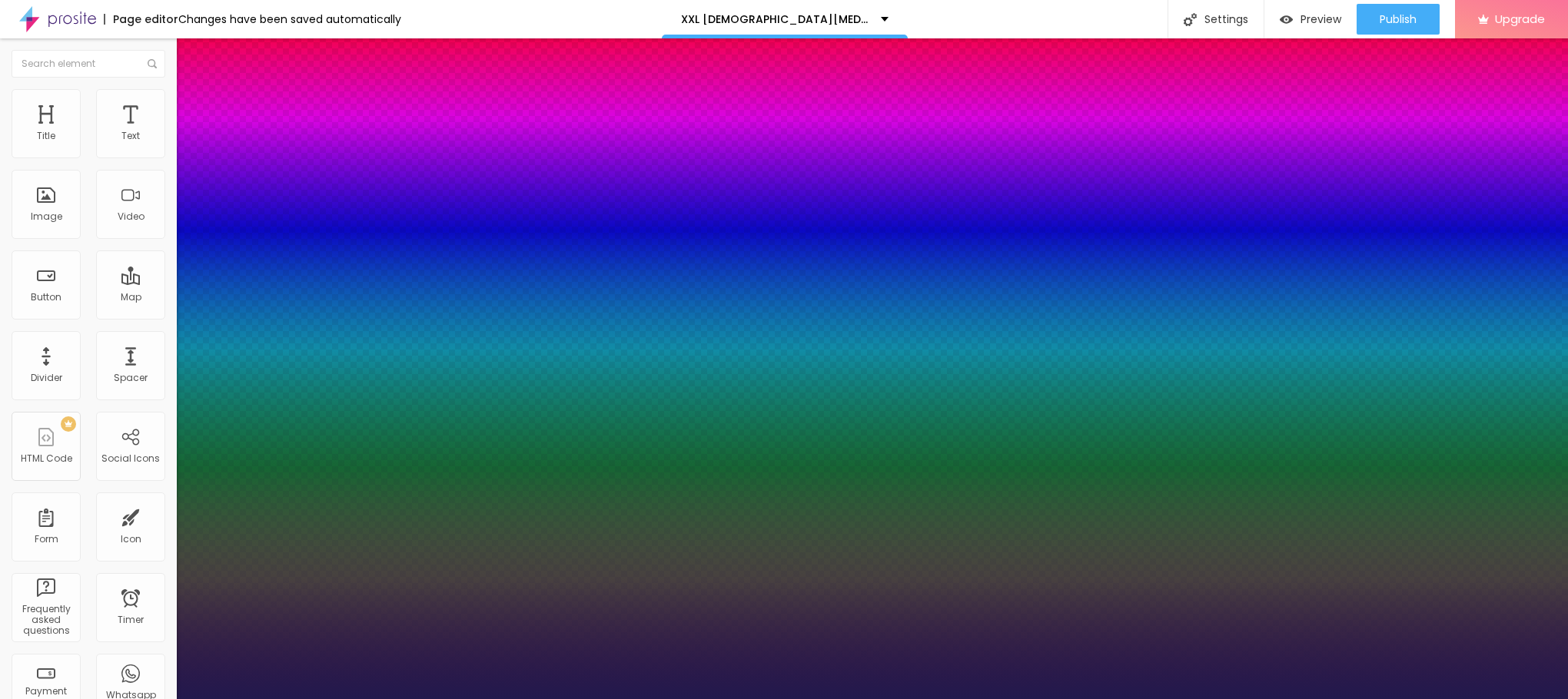
type input "1"
type input "24"
type input "1"
type input "23"
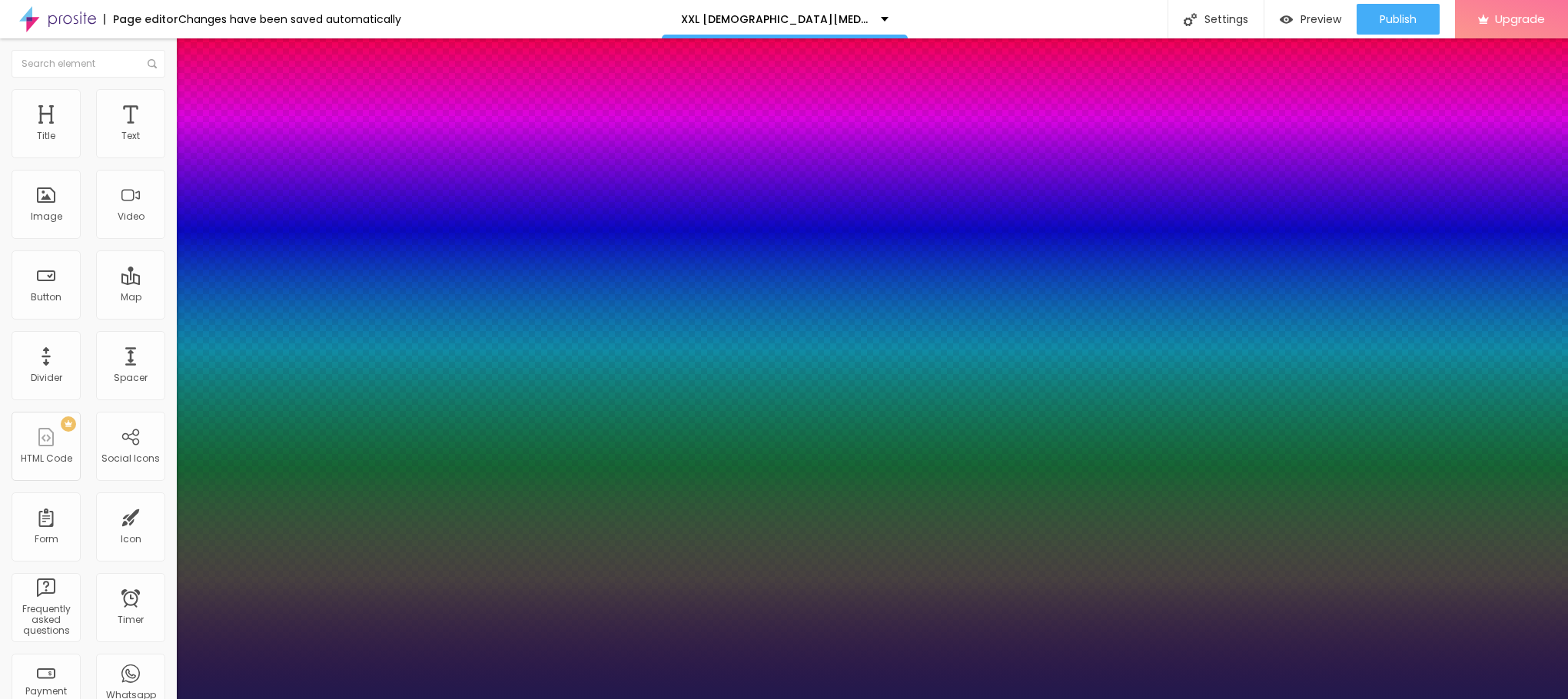
type input "23"
type input "1"
type input "22"
type input "1"
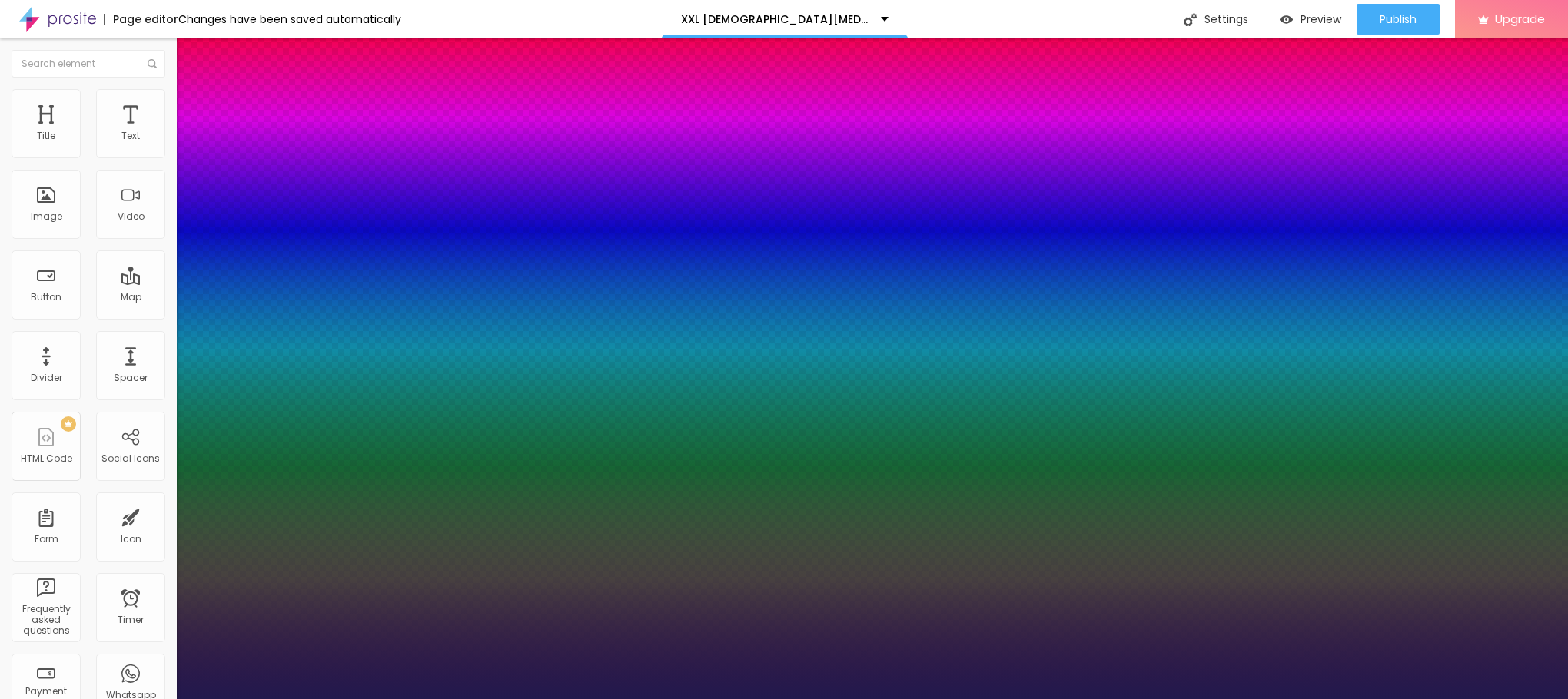
type input "22"
type input "1"
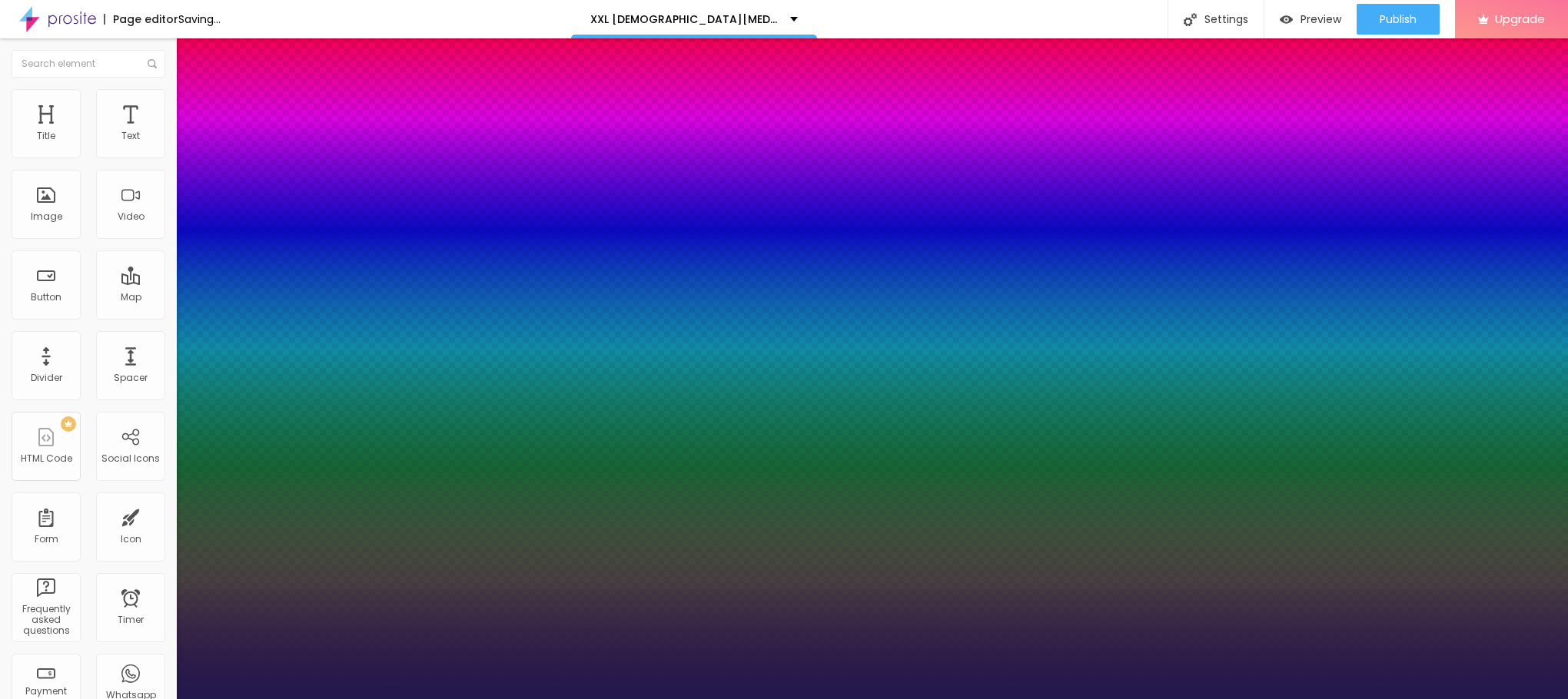
click at [497, 698] on div at bounding box center [784, 699] width 1568 height 0
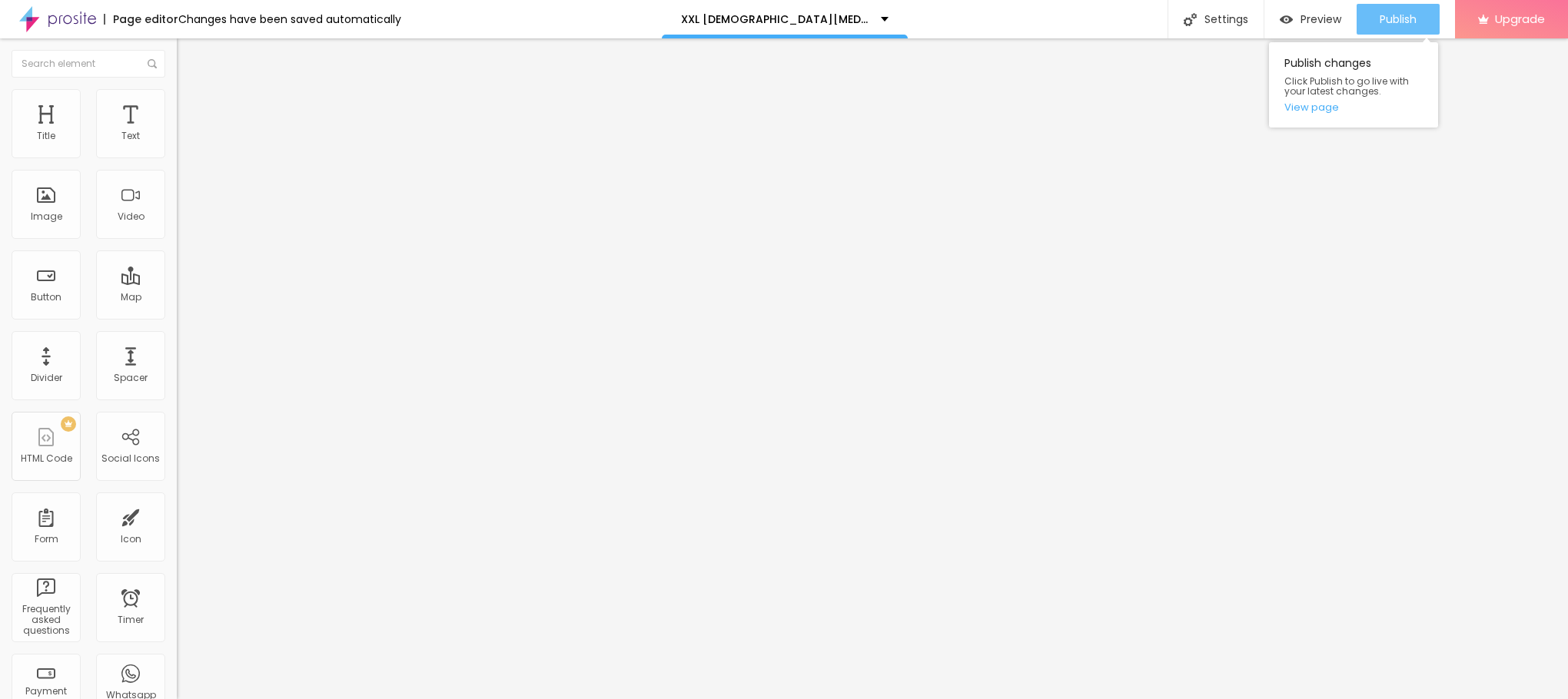
click at [1374, 21] on button "Publish" at bounding box center [1398, 19] width 83 height 30
click at [1313, 105] on link "View page" at bounding box center [1354, 107] width 139 height 10
